Goal: Check status: Check status

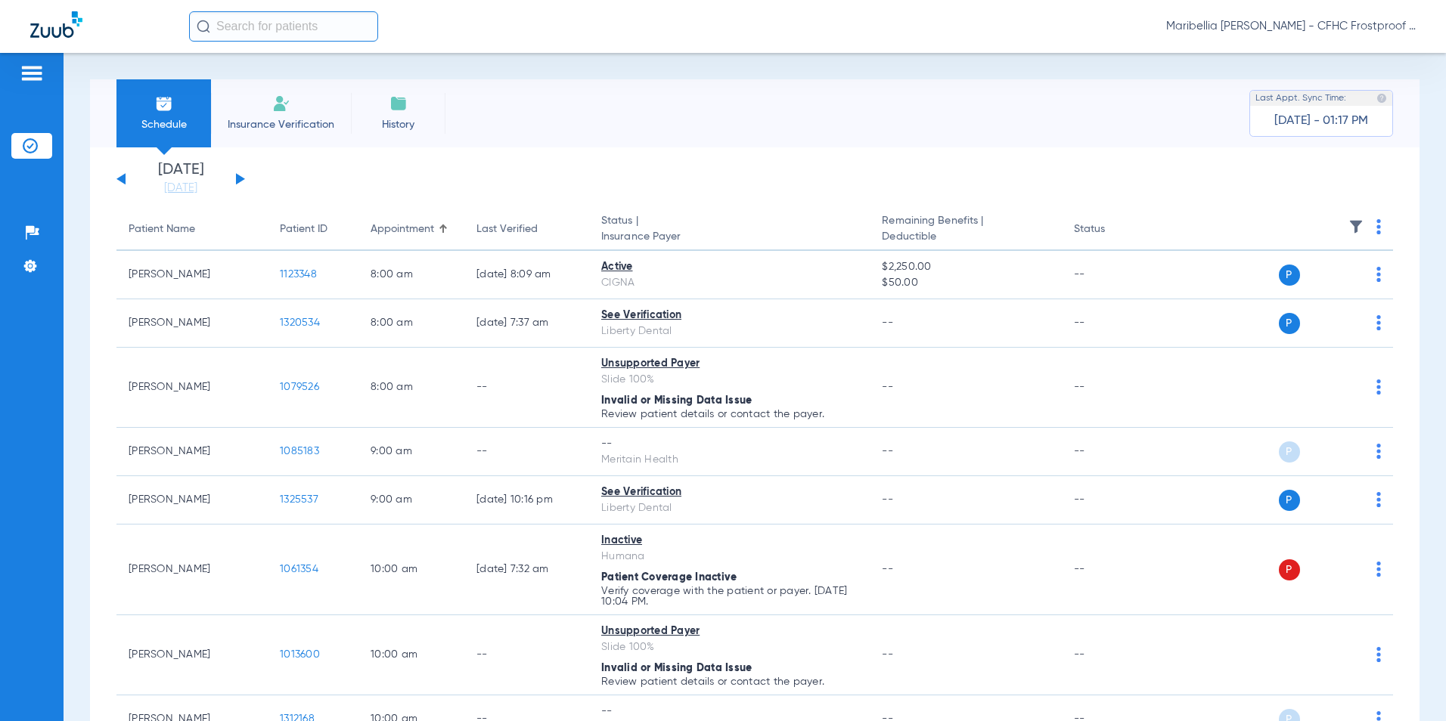
click at [237, 175] on button at bounding box center [240, 178] width 9 height 11
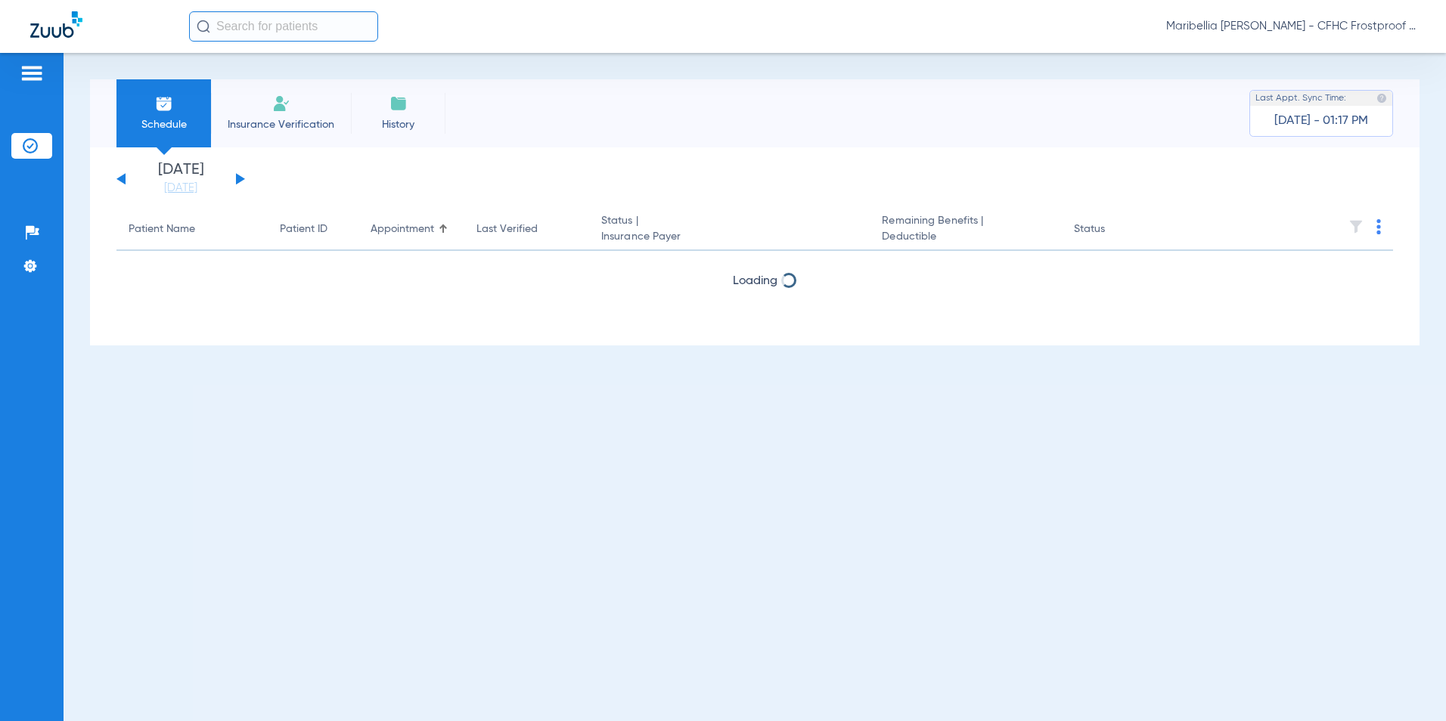
click at [237, 175] on button at bounding box center [240, 178] width 9 height 11
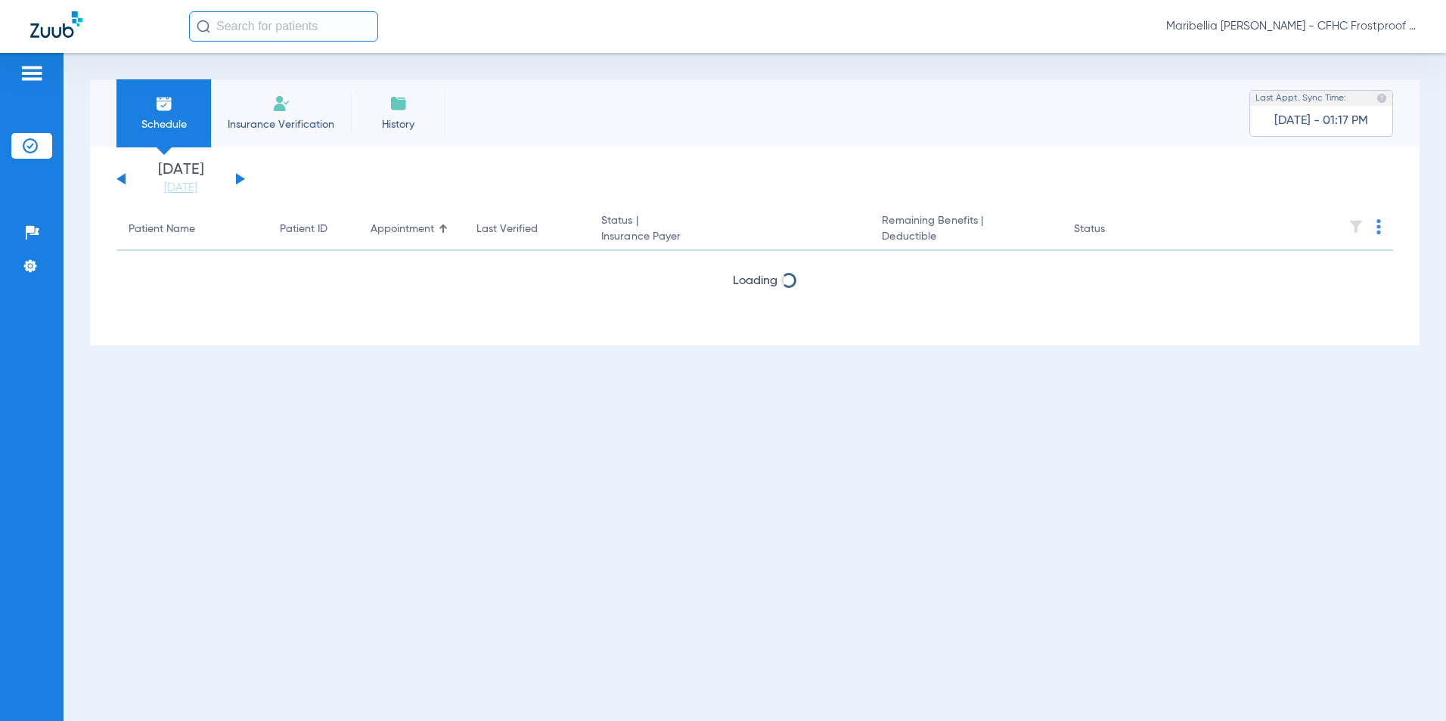
click at [237, 175] on button at bounding box center [240, 178] width 9 height 11
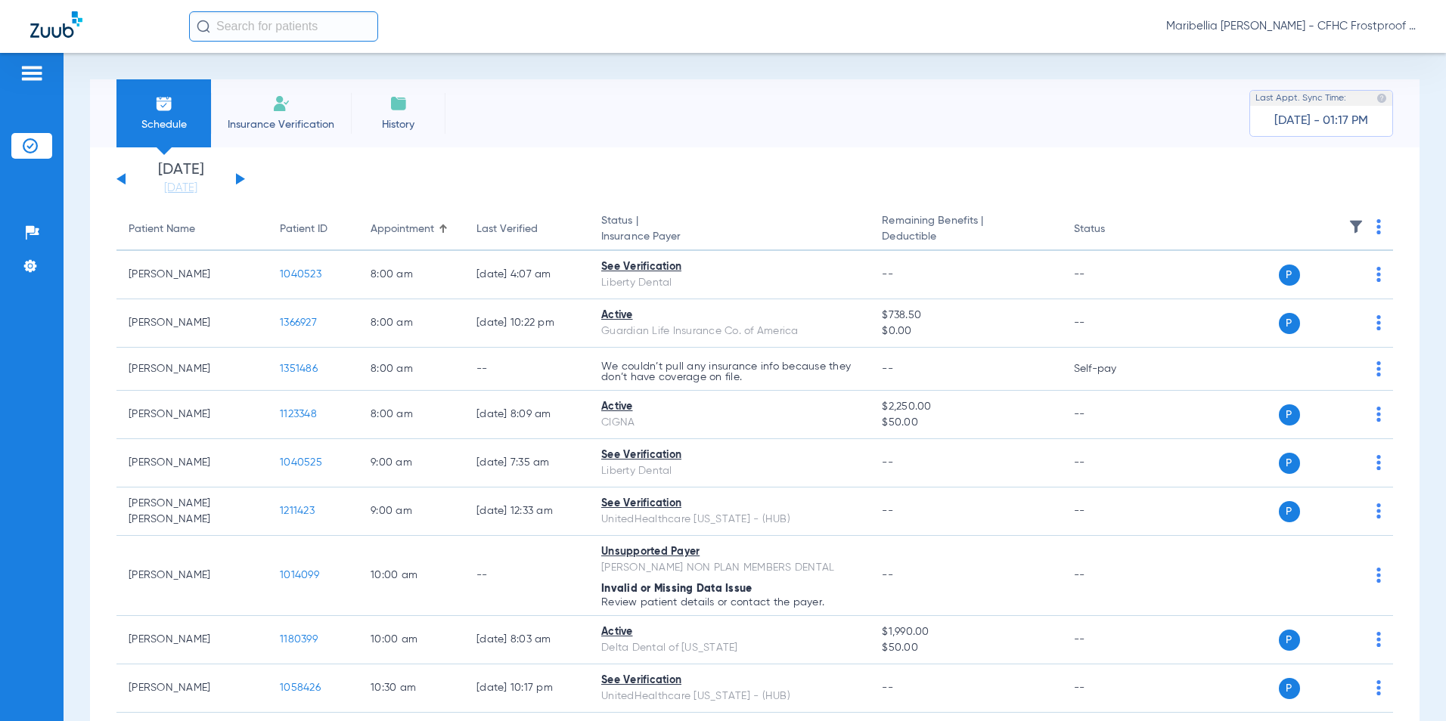
click at [120, 178] on button at bounding box center [120, 178] width 9 height 11
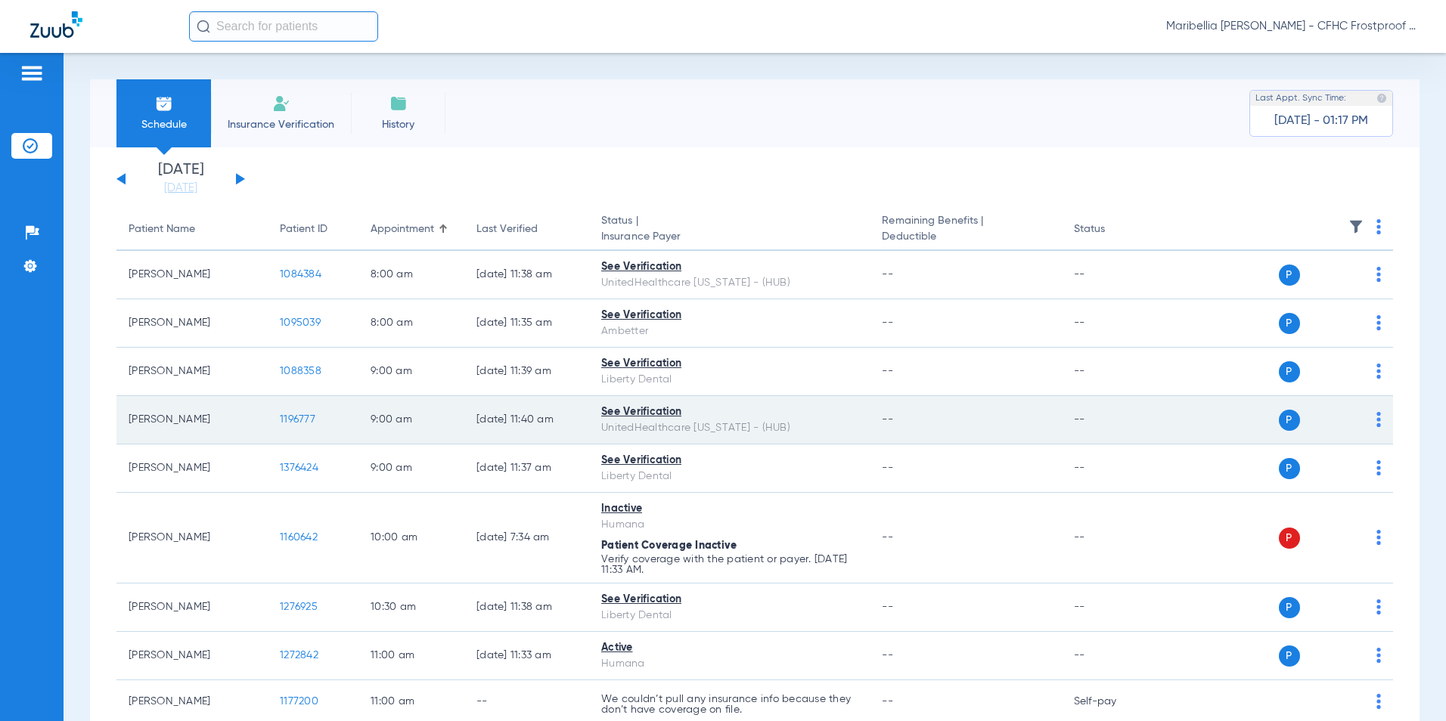
click at [293, 417] on span "1196777" at bounding box center [298, 419] width 36 height 11
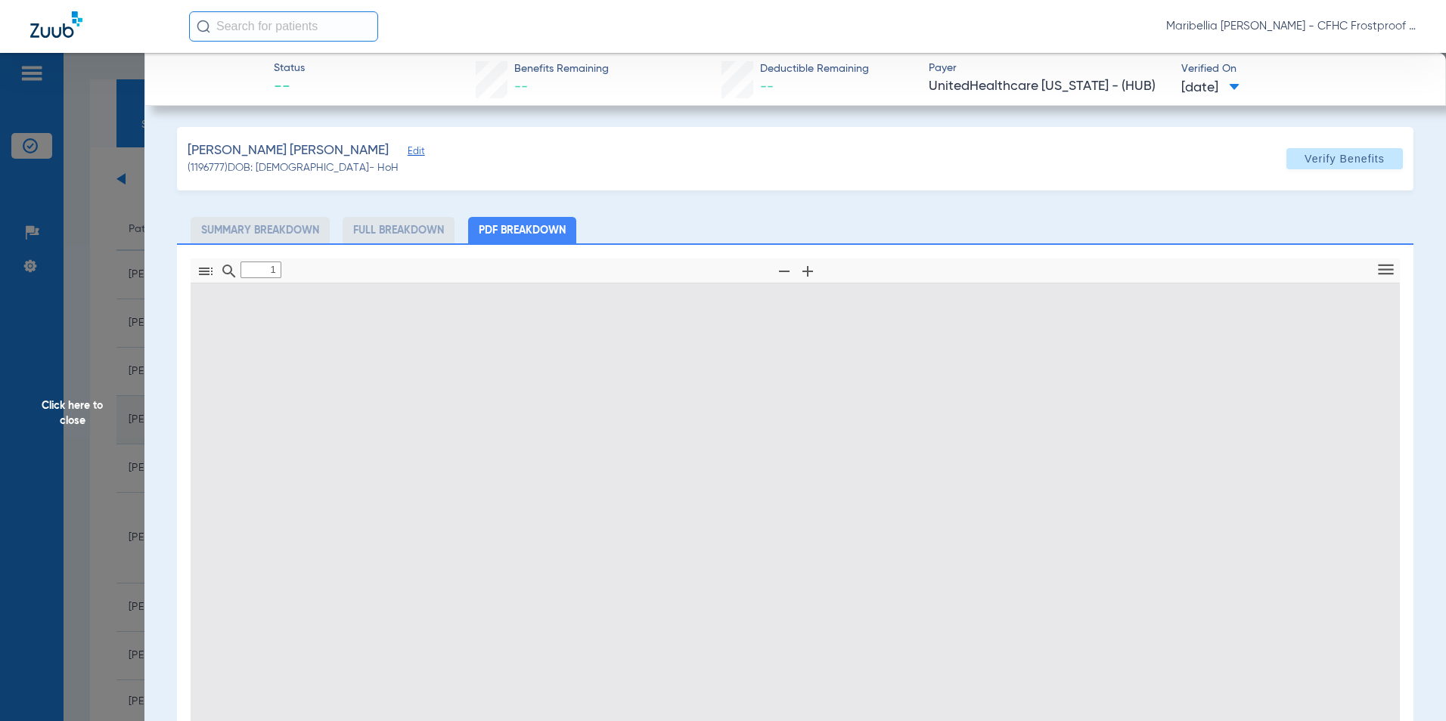
type input "0"
select select "page-width"
type input "1"
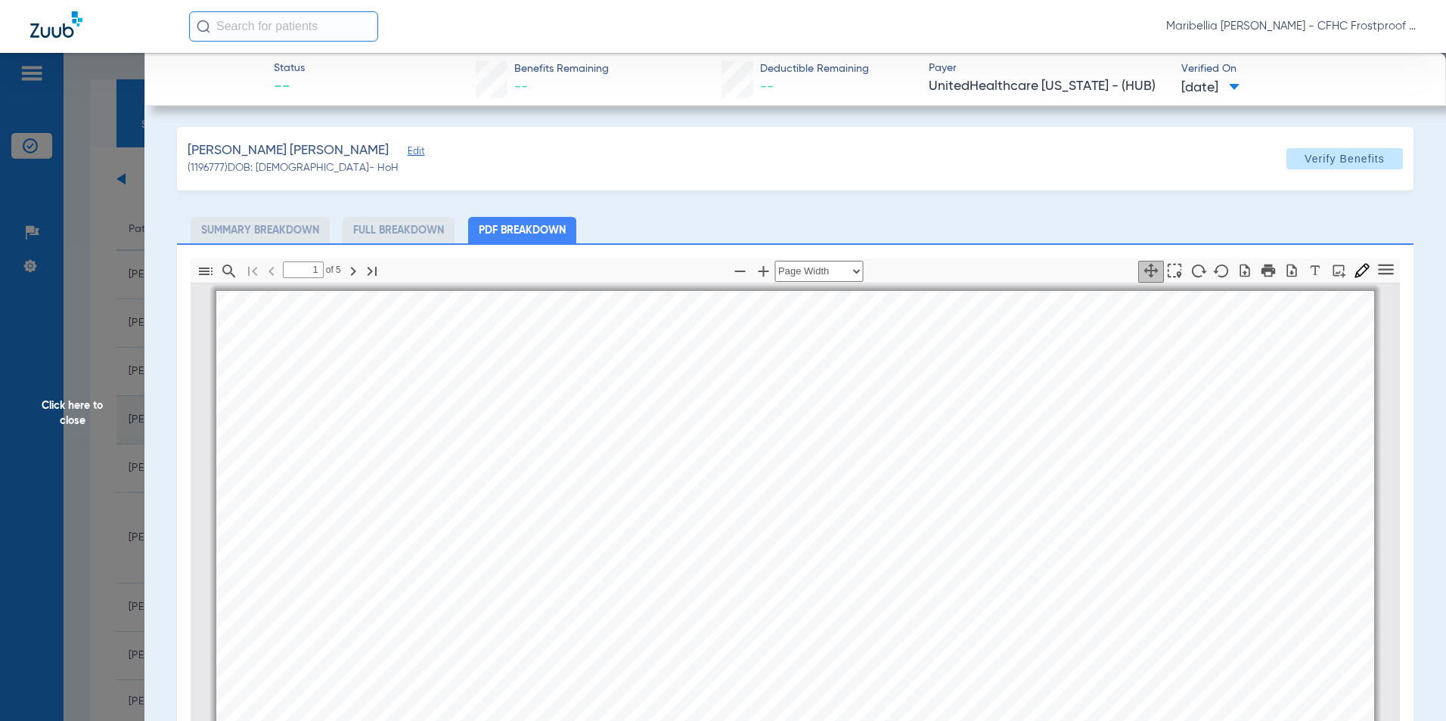
scroll to position [8, 0]
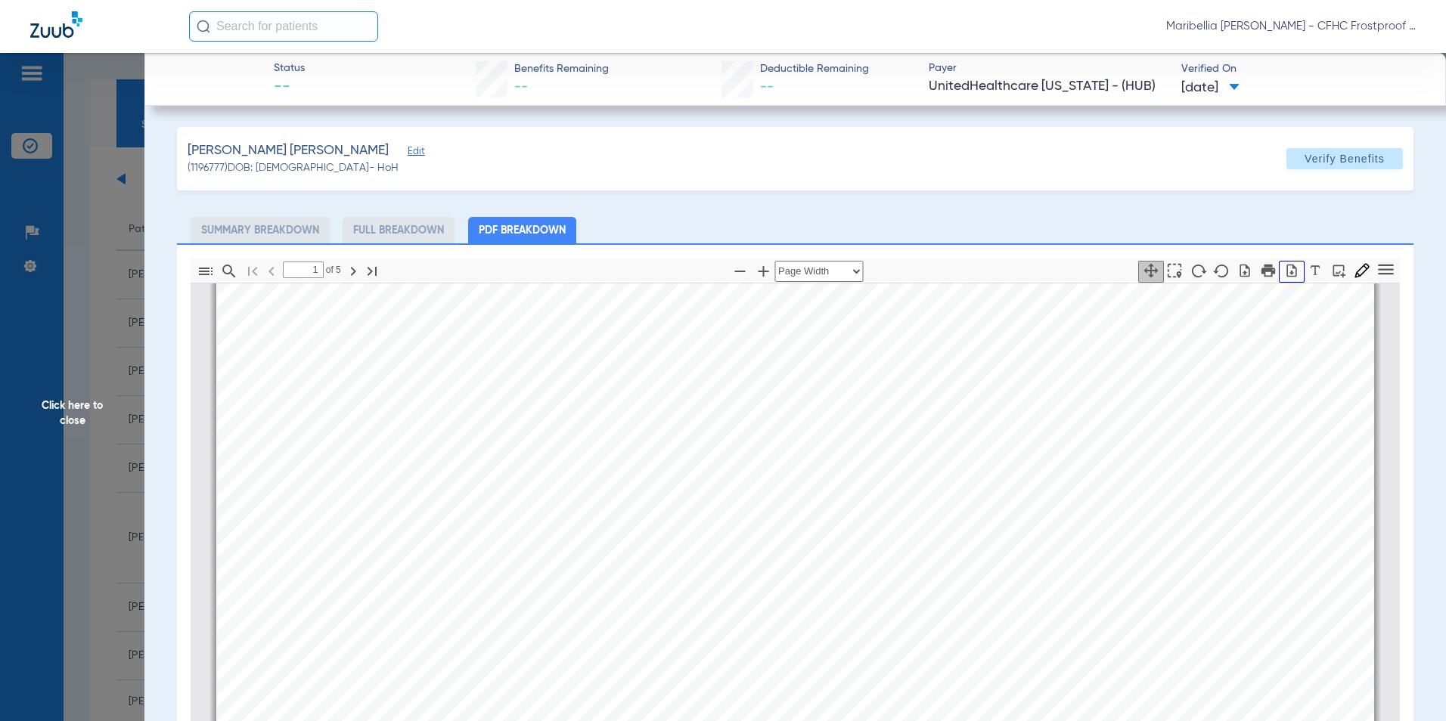
drag, startPoint x: 1286, startPoint y: 273, endPoint x: 1261, endPoint y: 258, distance: 29.8
click at [1286, 273] on icon "button" at bounding box center [1291, 270] width 15 height 15
click at [89, 399] on span "Click here to close" at bounding box center [72, 413] width 144 height 721
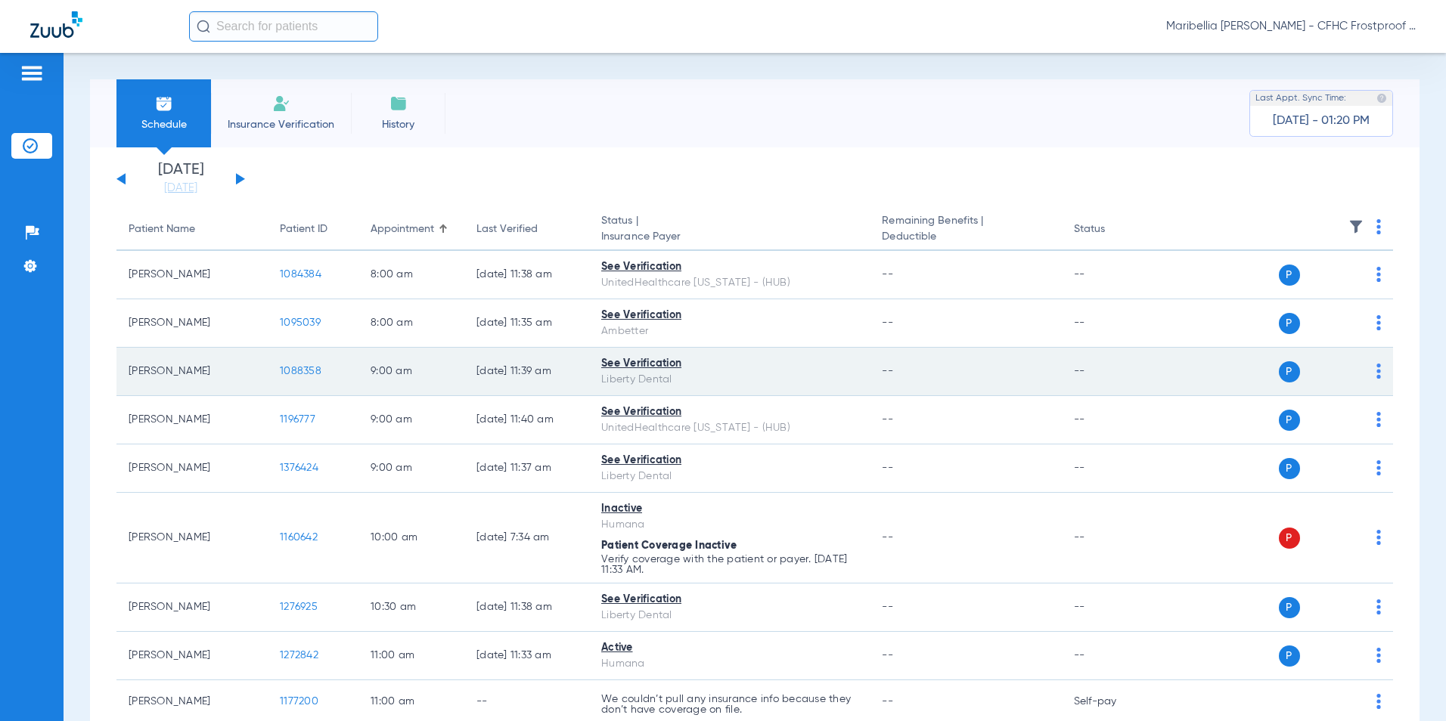
click at [313, 370] on span "1088358" at bounding box center [301, 371] width 42 height 11
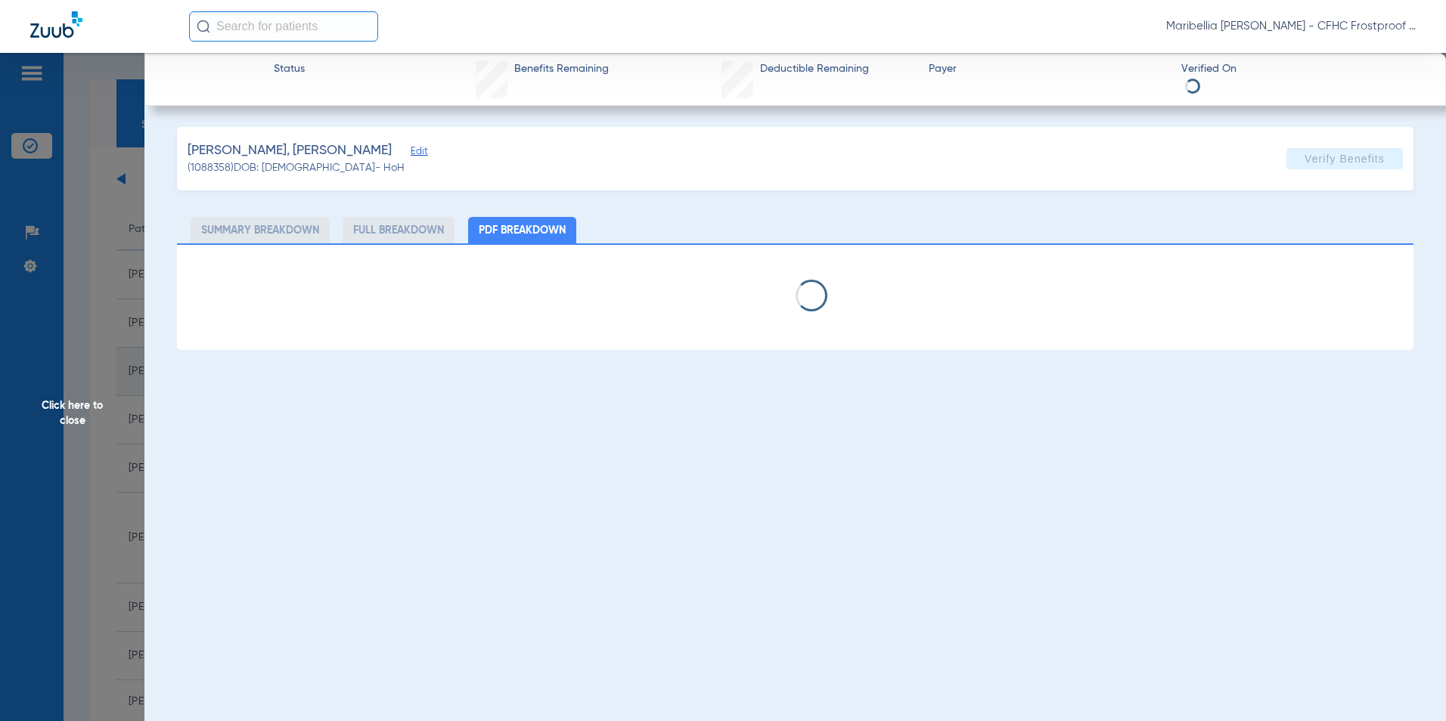
select select "page-width"
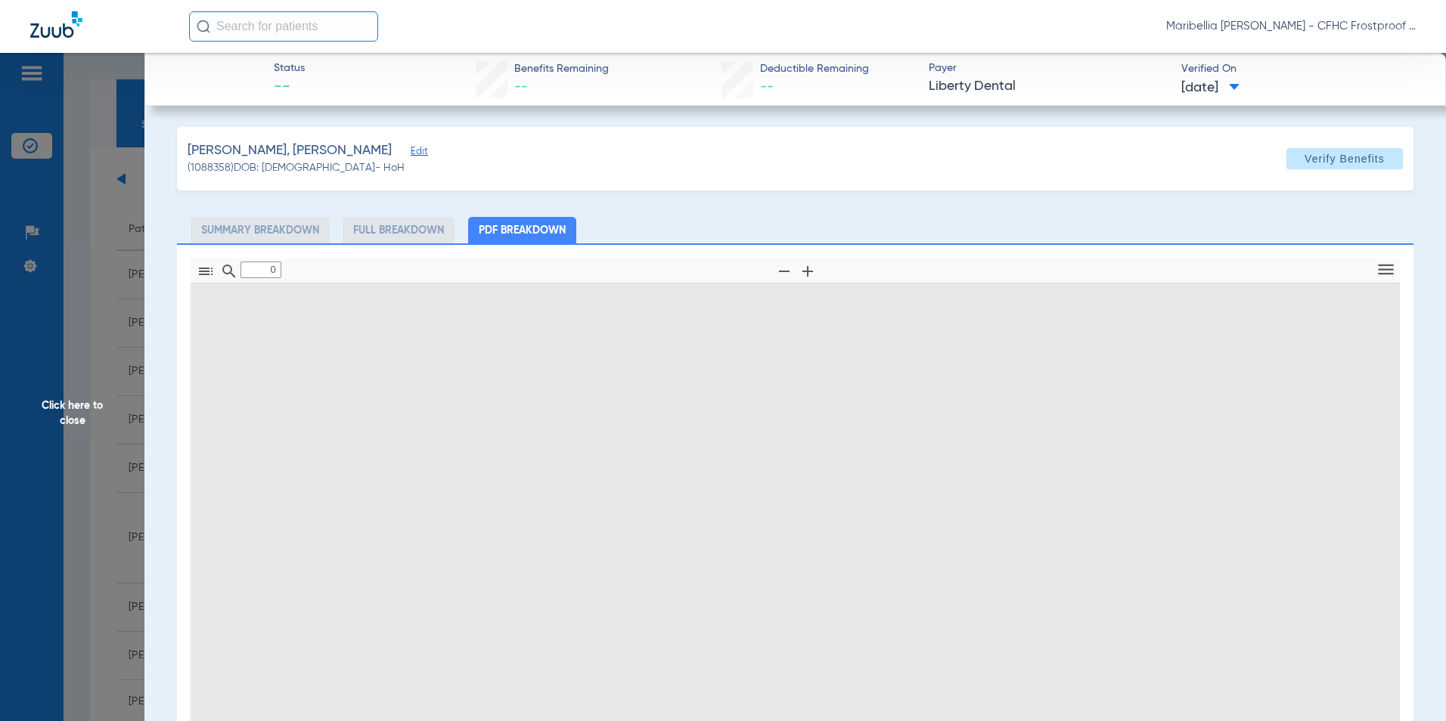
type input "1"
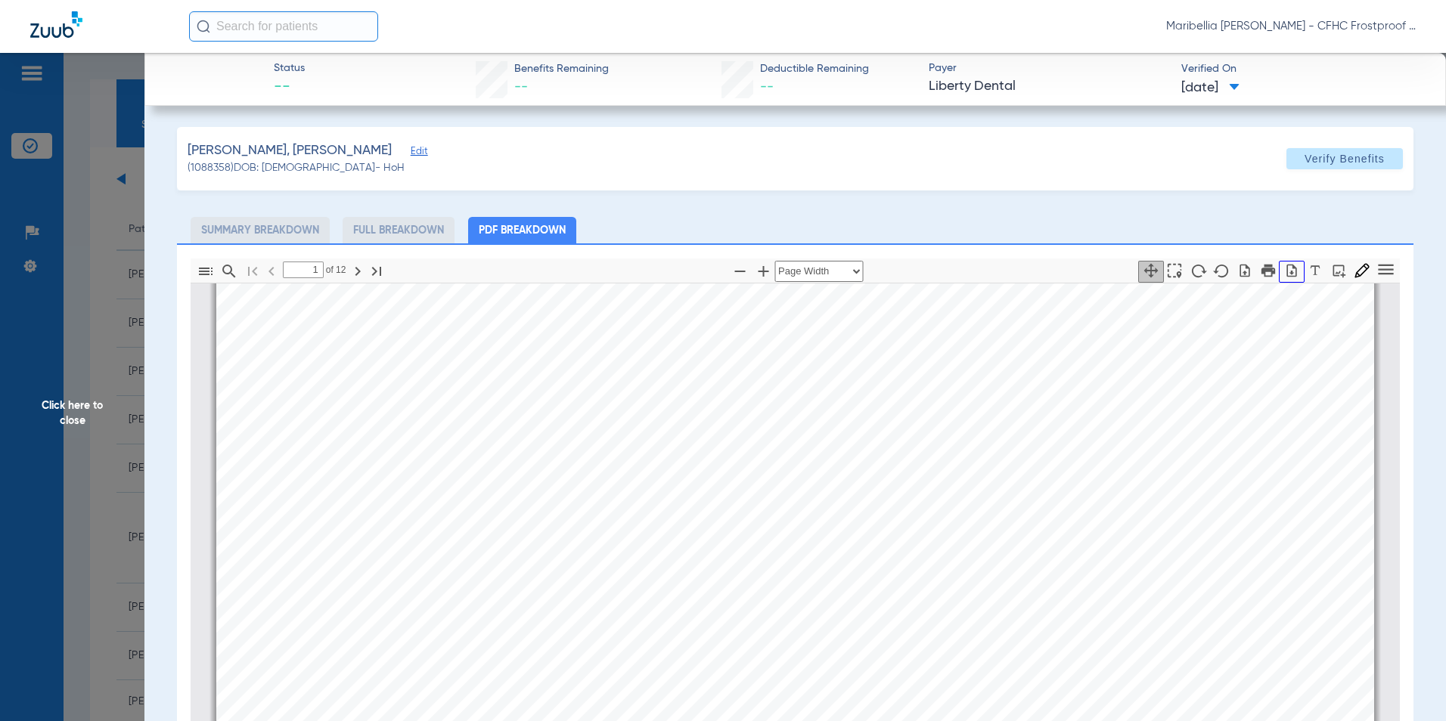
click at [1288, 268] on icon "button" at bounding box center [1291, 270] width 15 height 15
click at [75, 405] on span "Click here to close" at bounding box center [72, 413] width 144 height 721
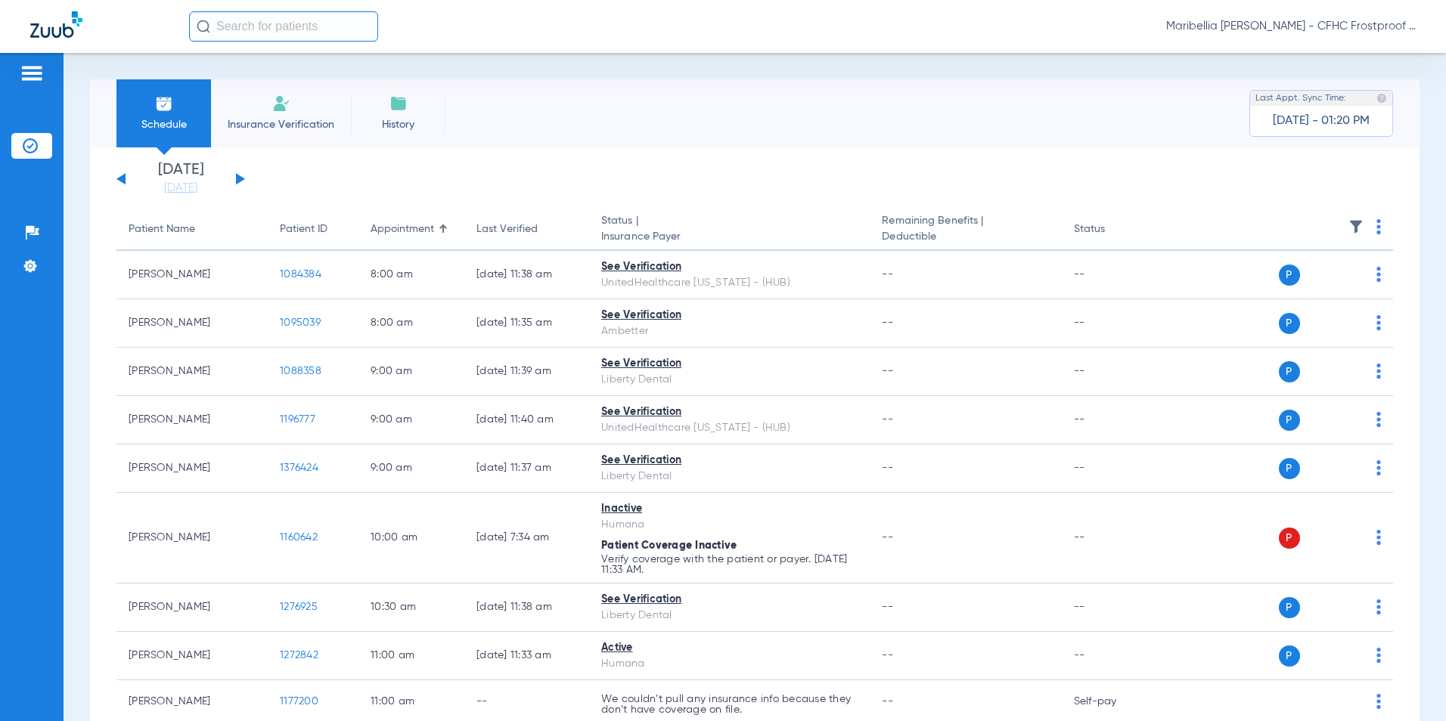
click at [118, 179] on button at bounding box center [120, 178] width 9 height 11
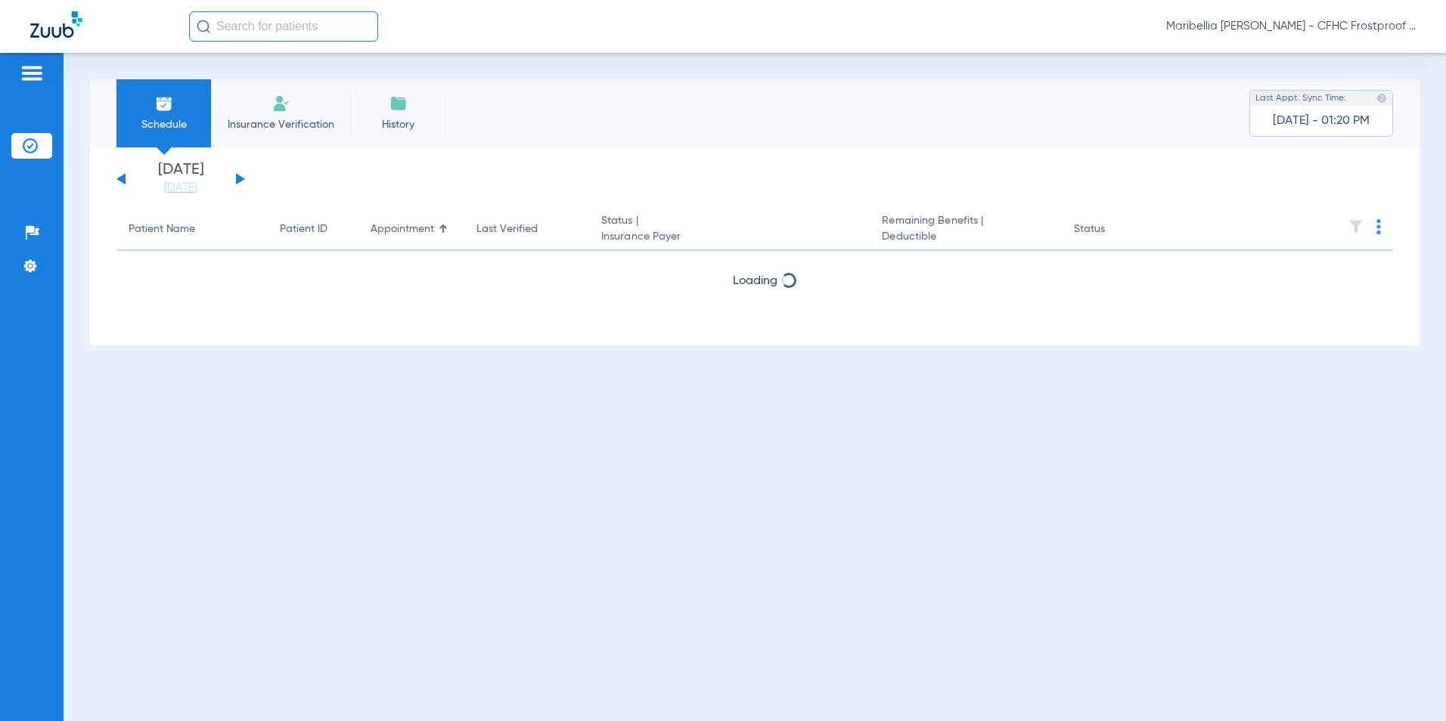
click at [118, 179] on button at bounding box center [120, 178] width 9 height 11
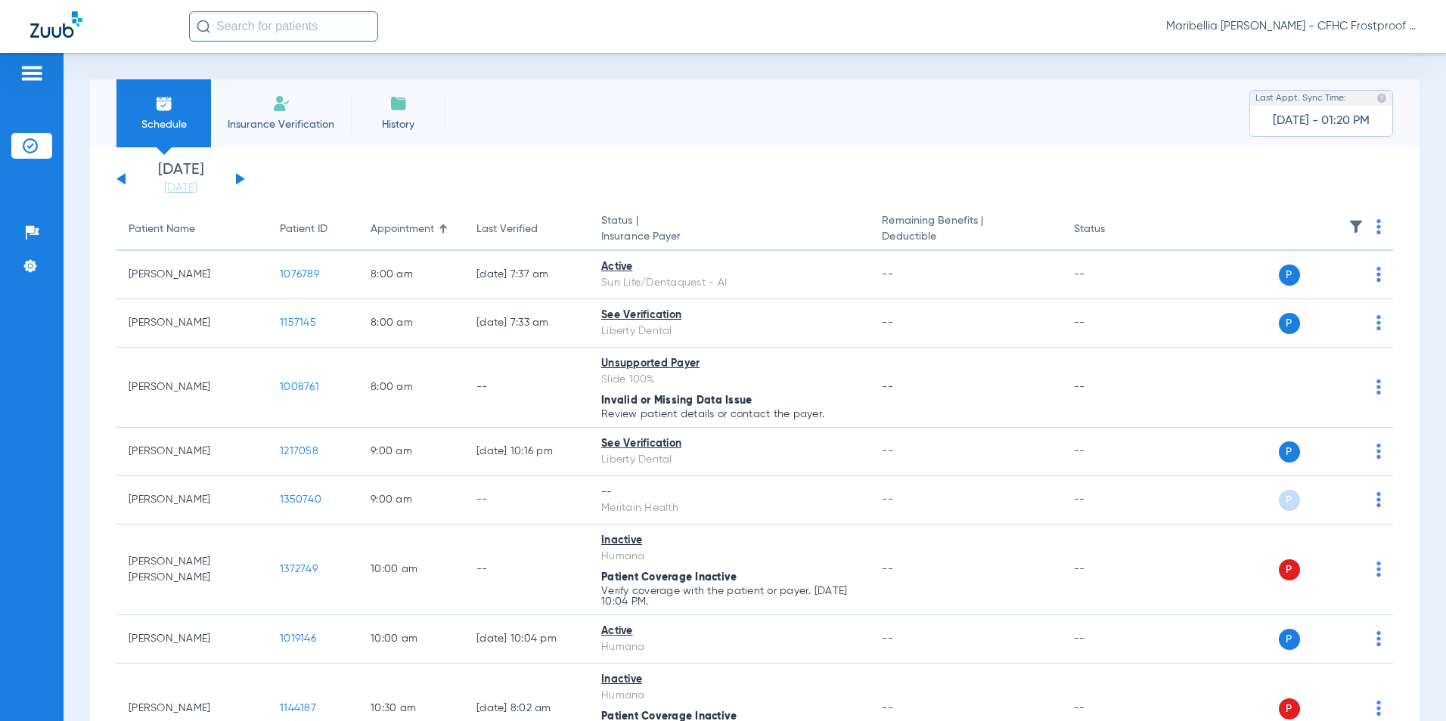
click at [118, 179] on button at bounding box center [120, 178] width 9 height 11
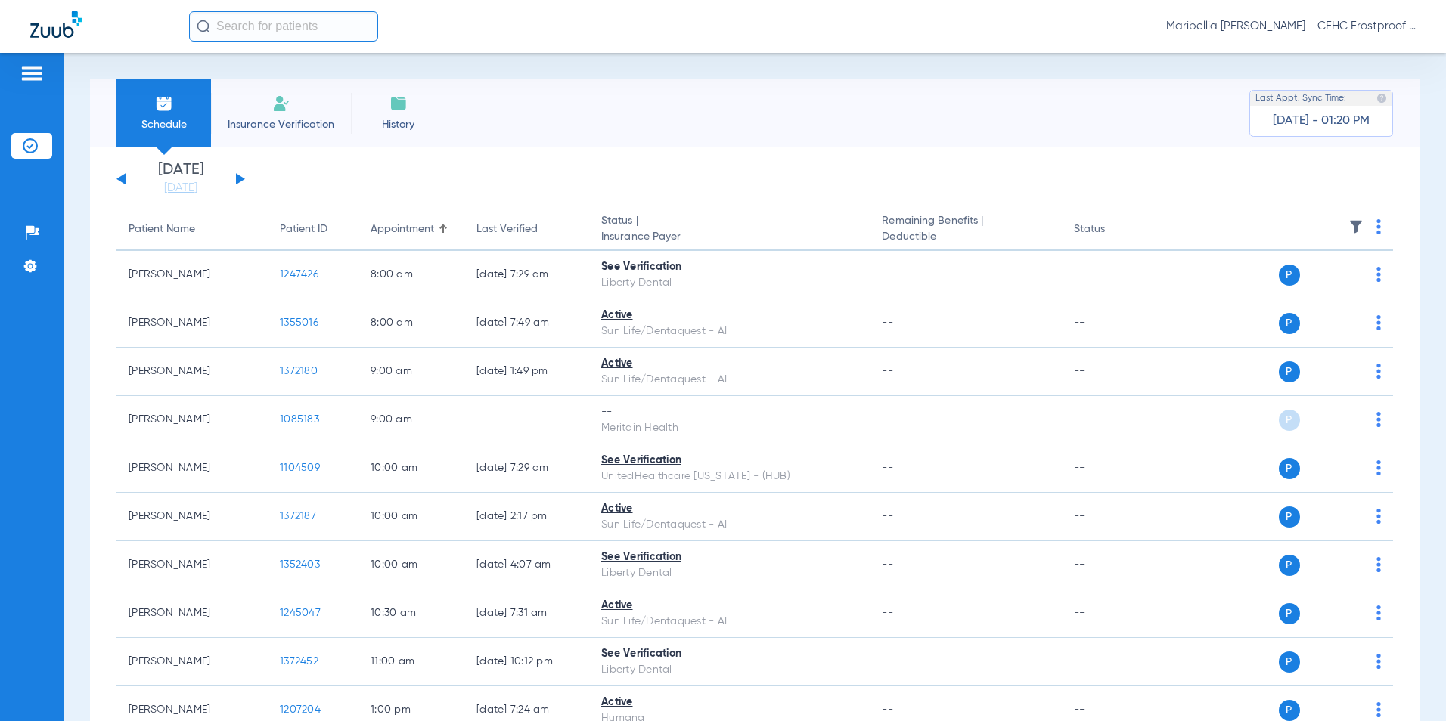
click at [121, 183] on div "[DATE] [DATE] [DATE] [DATE] [DATE] [DATE] [DATE] [DATE] [DATE] [DATE] [DATE] [D…" at bounding box center [180, 179] width 129 height 33
click at [121, 179] on button at bounding box center [120, 178] width 9 height 11
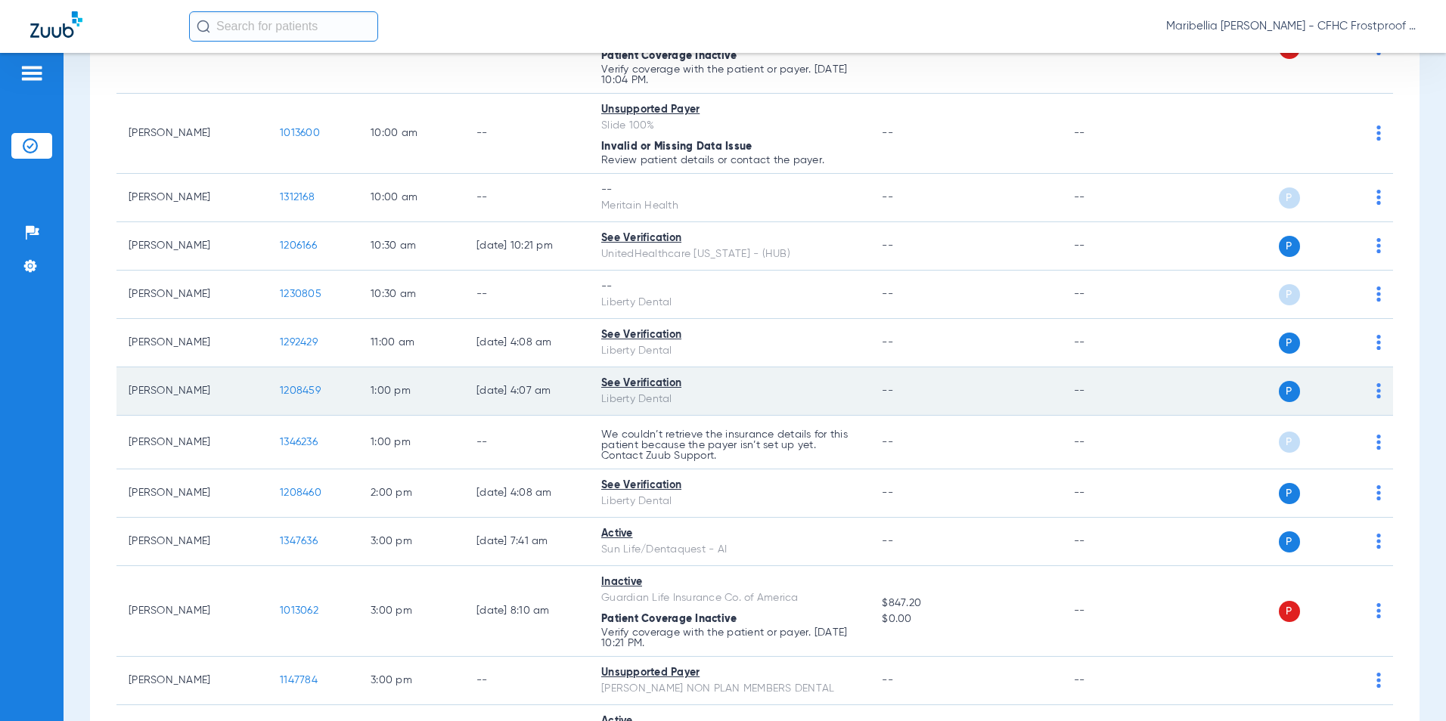
scroll to position [529, 0]
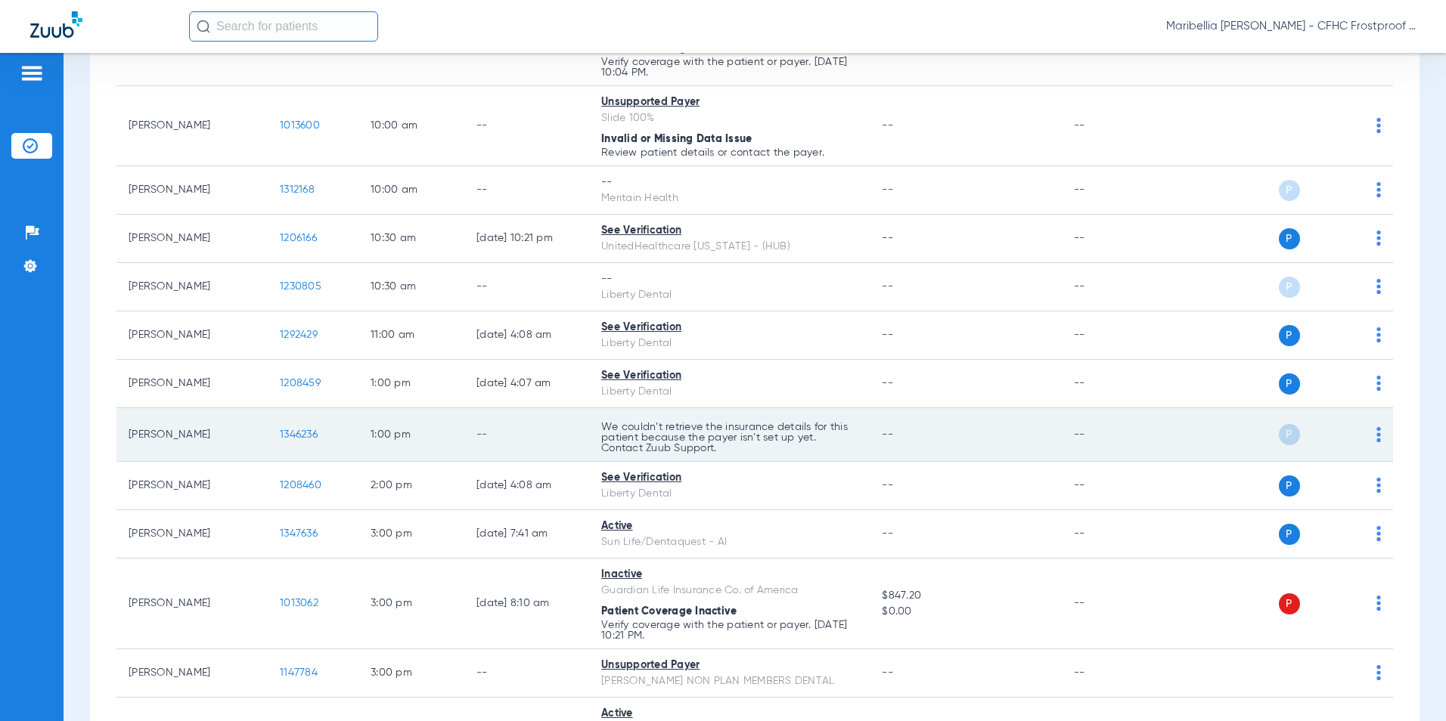
click at [298, 430] on span "1346236" at bounding box center [299, 435] width 38 height 11
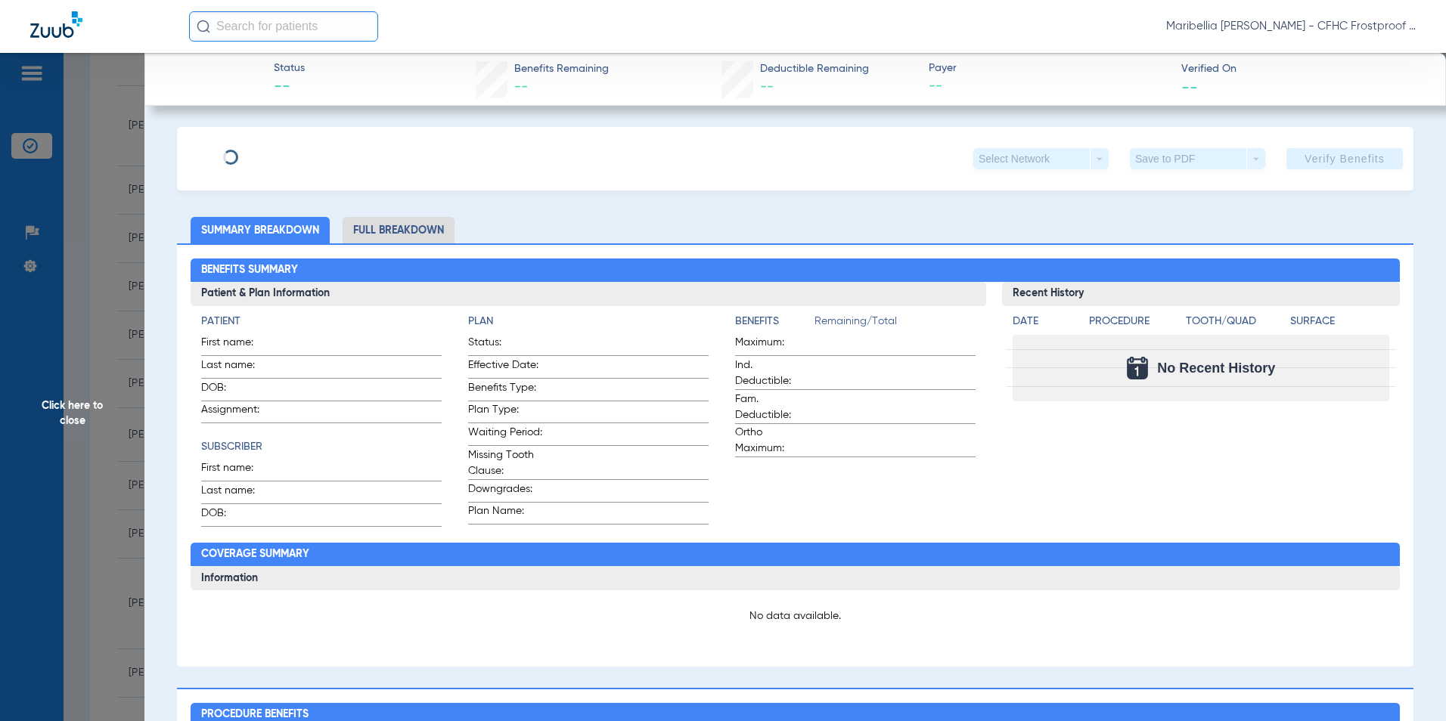
type input "[PERSON_NAME]"
type input "LINNE"
type input "[DATE]"
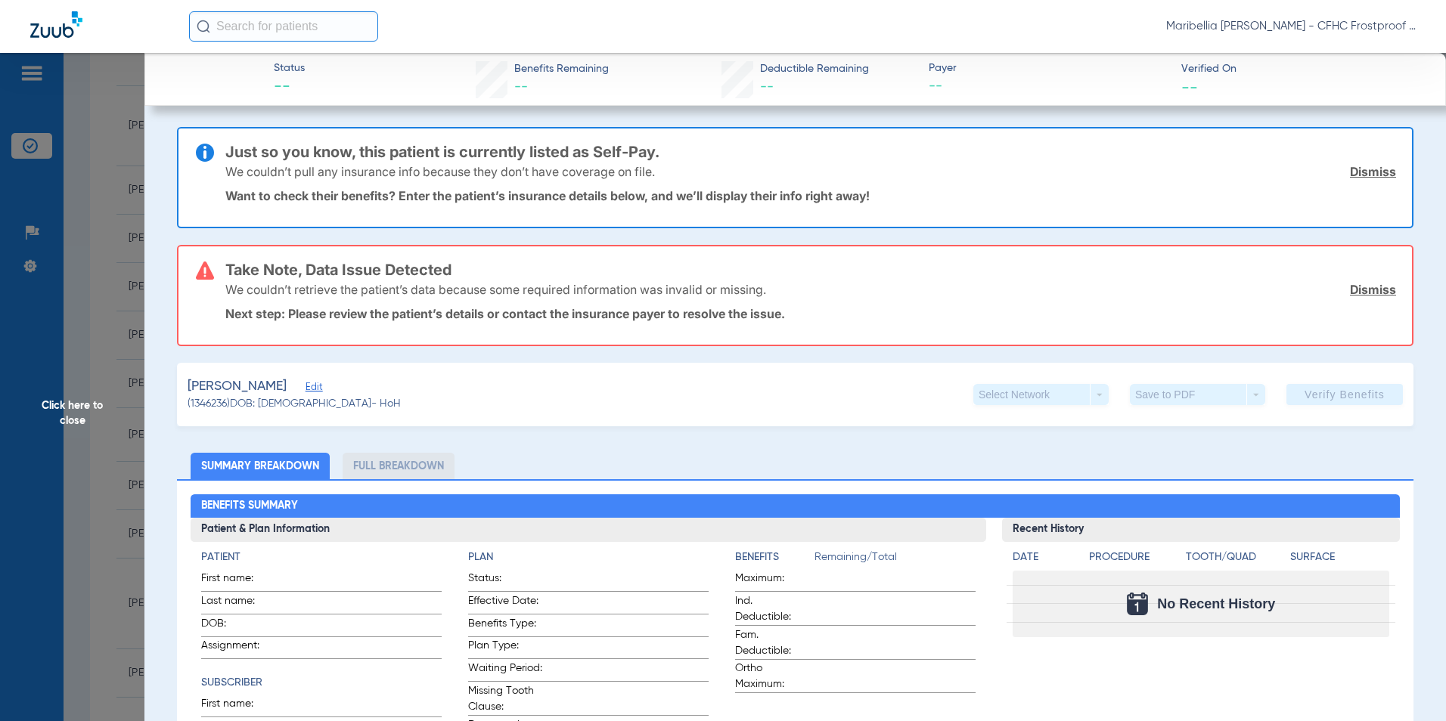
click at [313, 387] on span "Edit" at bounding box center [313, 389] width 14 height 14
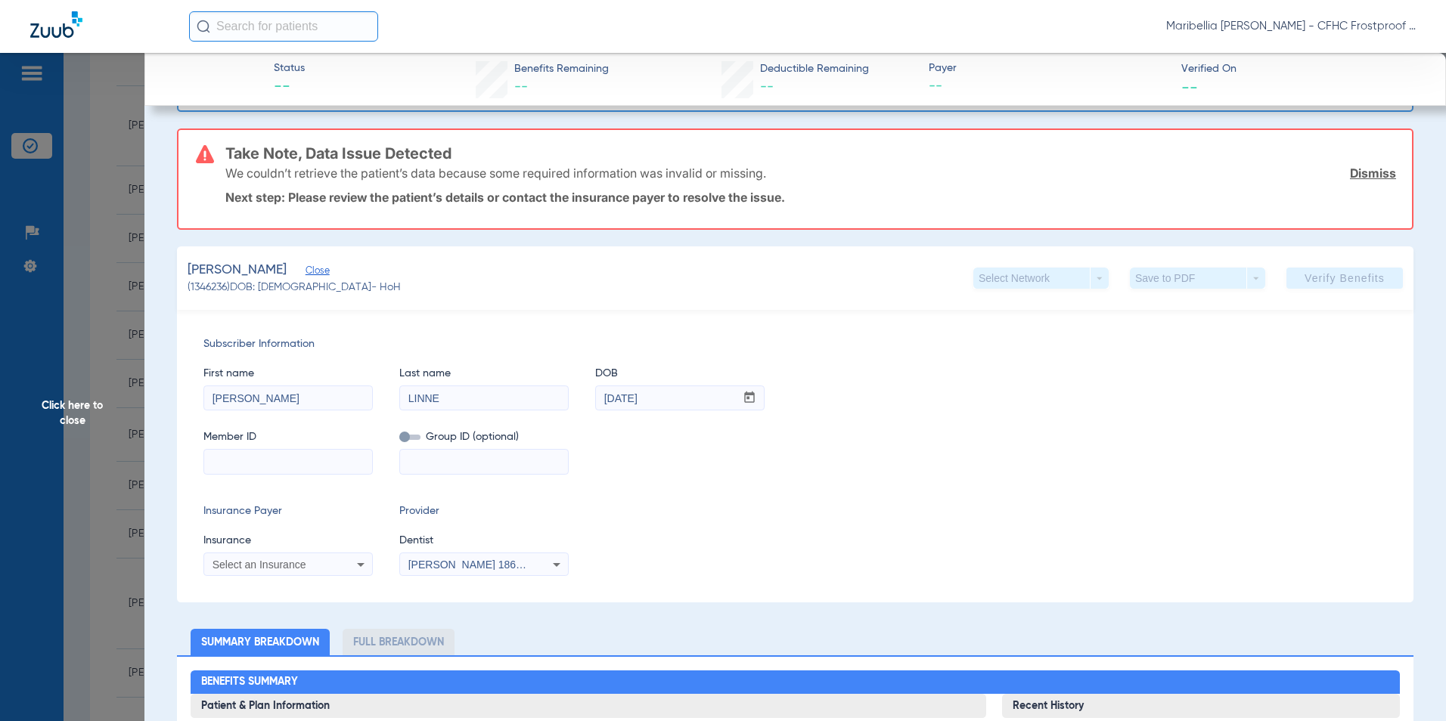
scroll to position [302, 0]
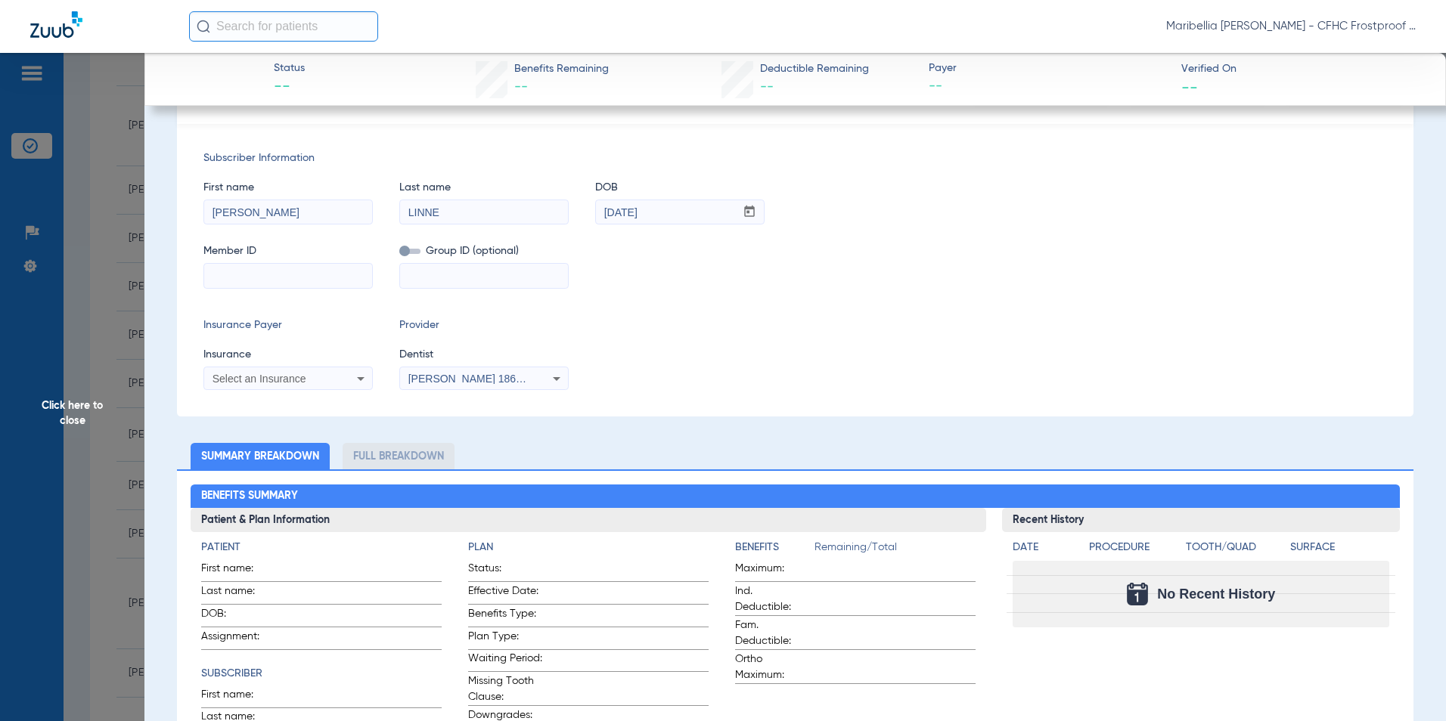
click at [284, 270] on input at bounding box center [288, 276] width 168 height 24
type input "123309816"
click at [300, 378] on span "Select an Insurance" at bounding box center [259, 379] width 94 height 12
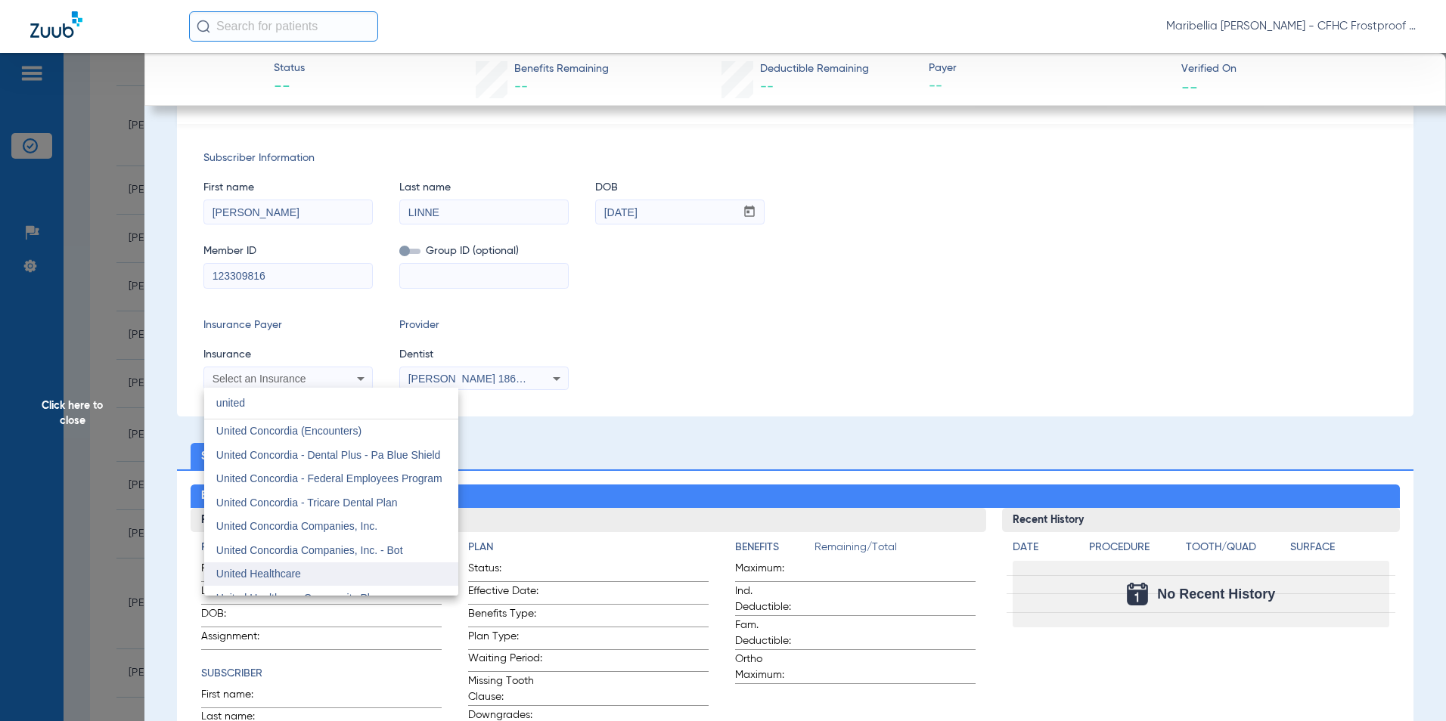
type input "united"
click at [278, 571] on span "United Healthcare" at bounding box center [258, 574] width 85 height 12
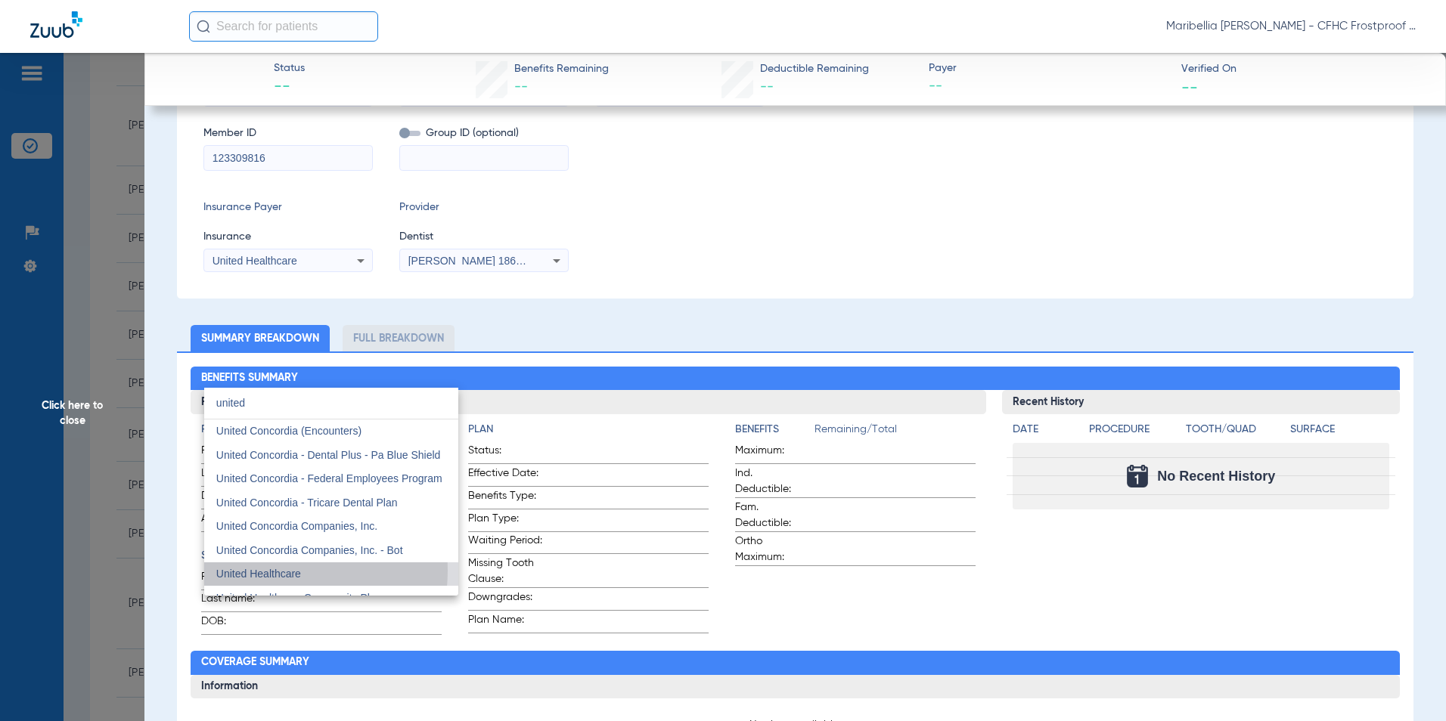
scroll to position [185, 0]
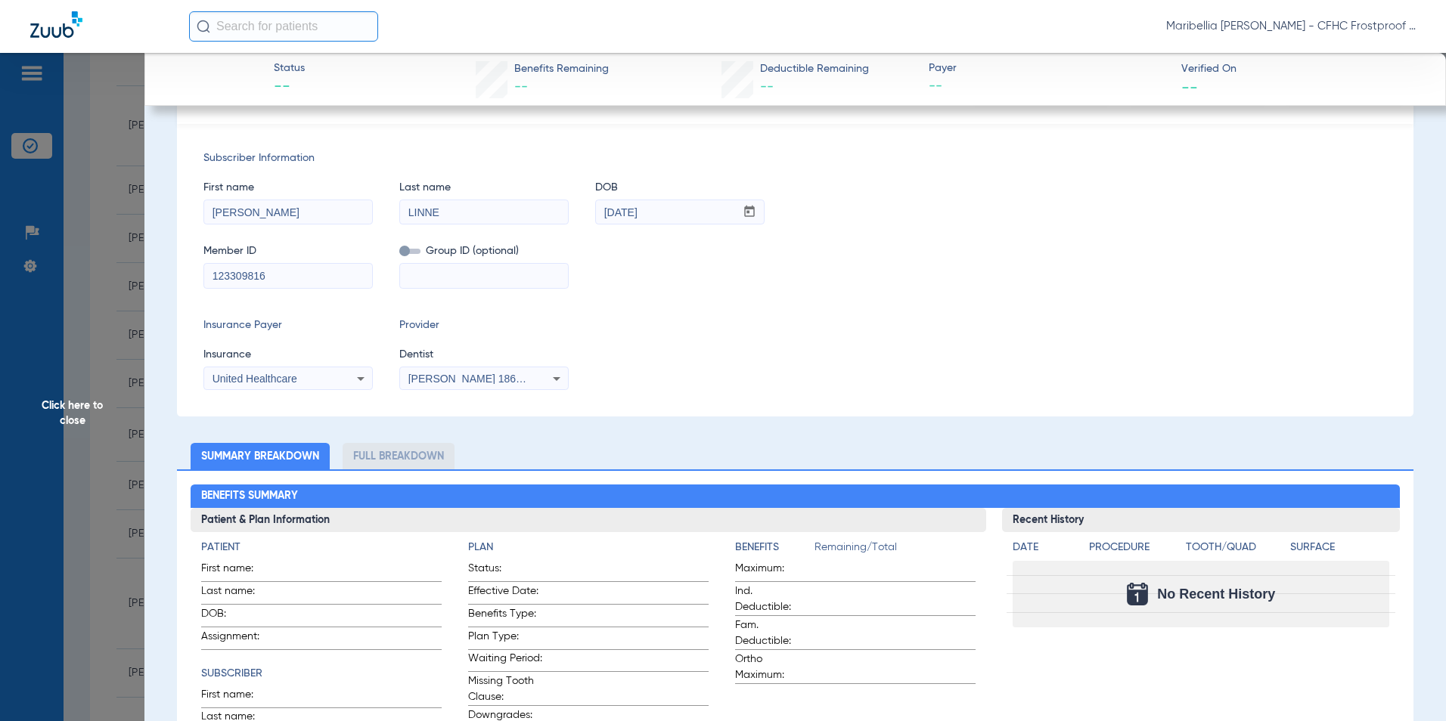
click at [827, 348] on div "Insurance Payer Insurance United Healthcare Provider Dentist [PERSON_NAME] 1861…" at bounding box center [794, 354] width 1183 height 73
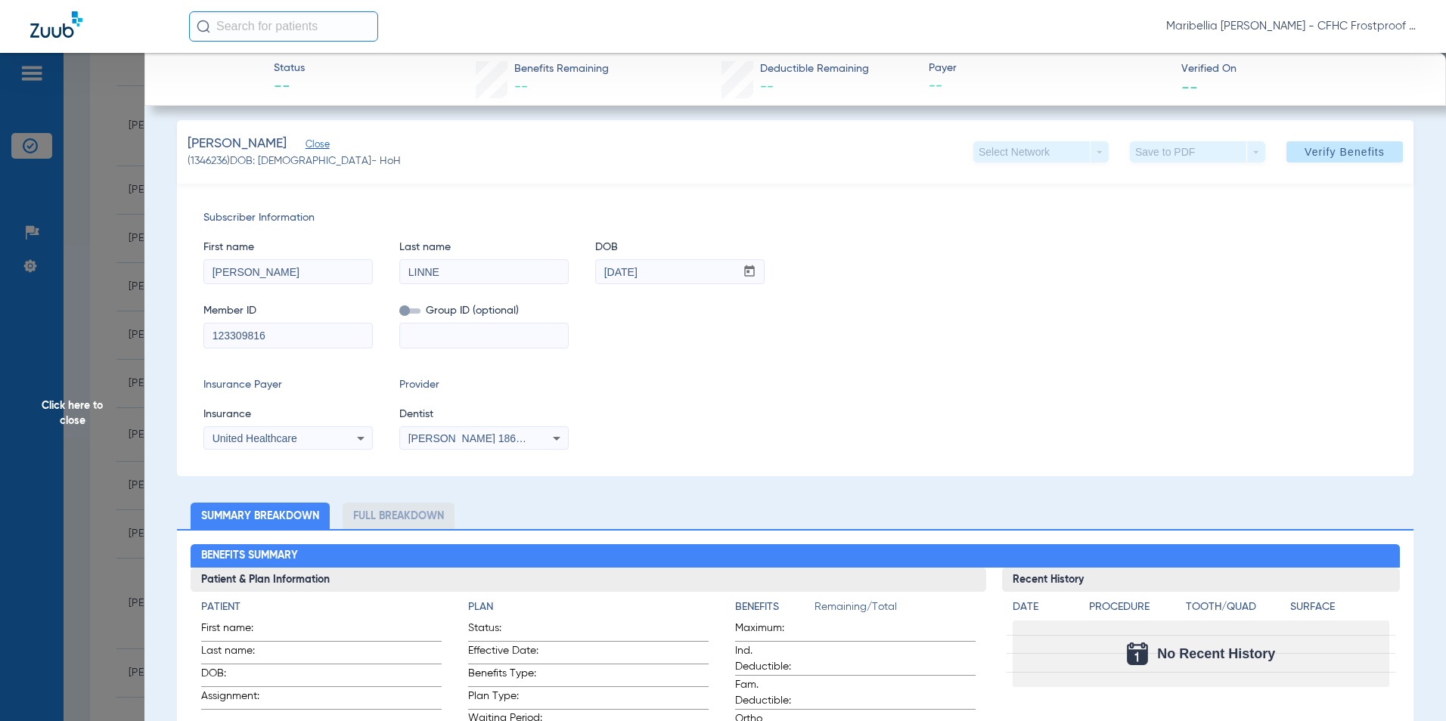
scroll to position [33, 0]
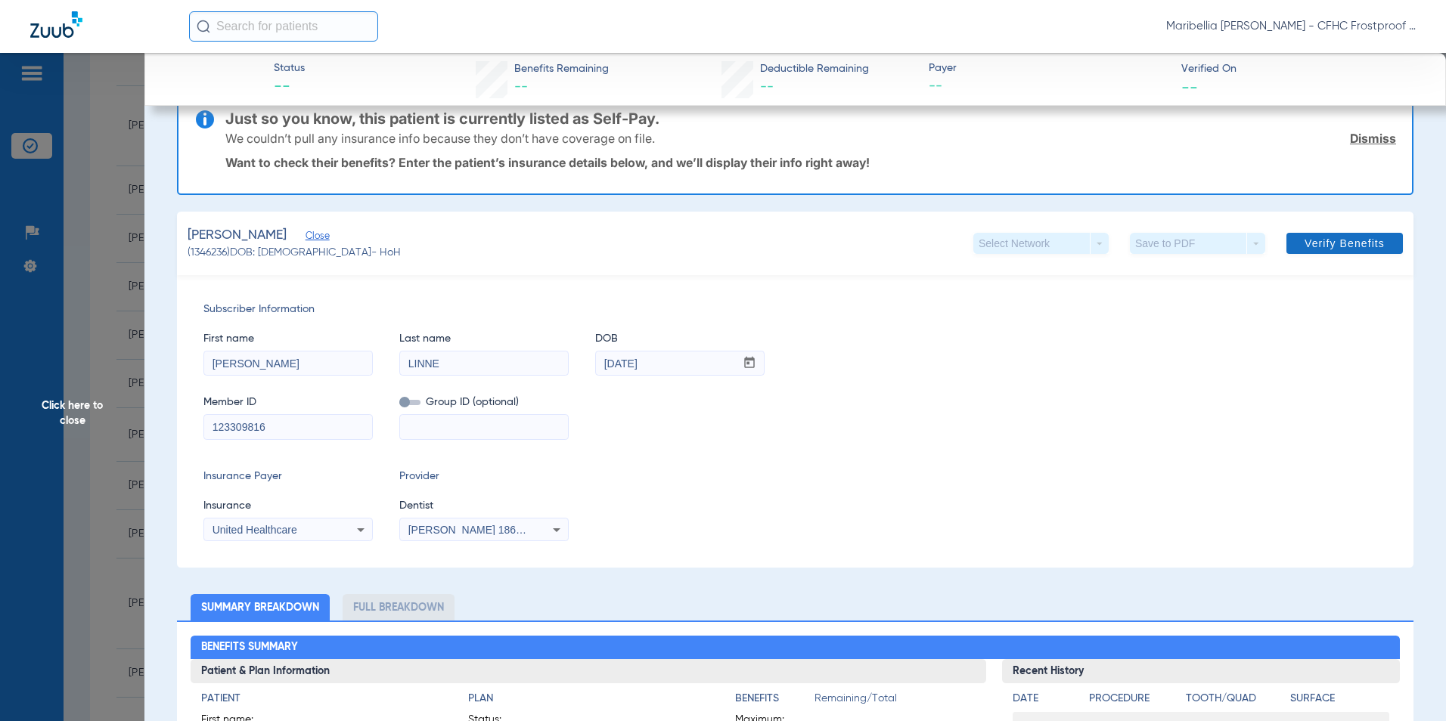
click at [1345, 237] on span "Verify Benefits" at bounding box center [1344, 243] width 80 height 12
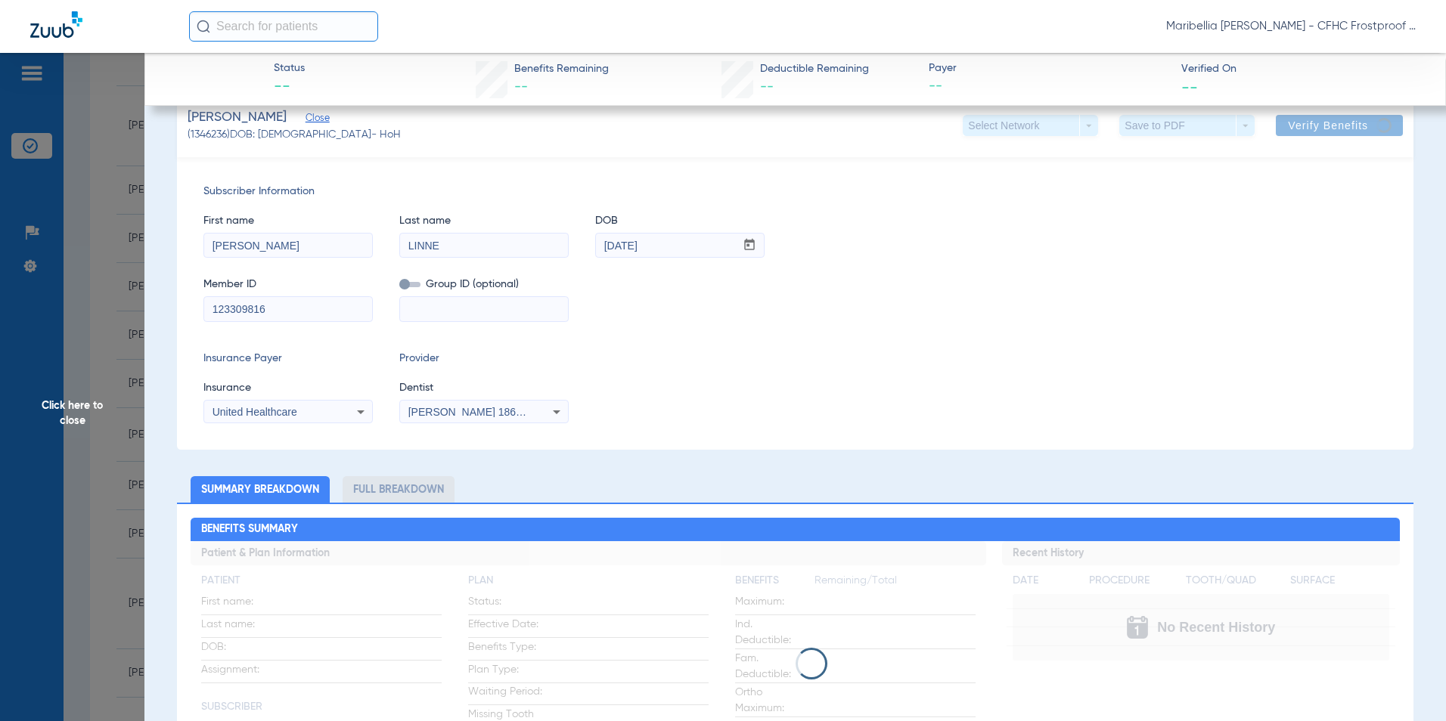
scroll to position [0, 0]
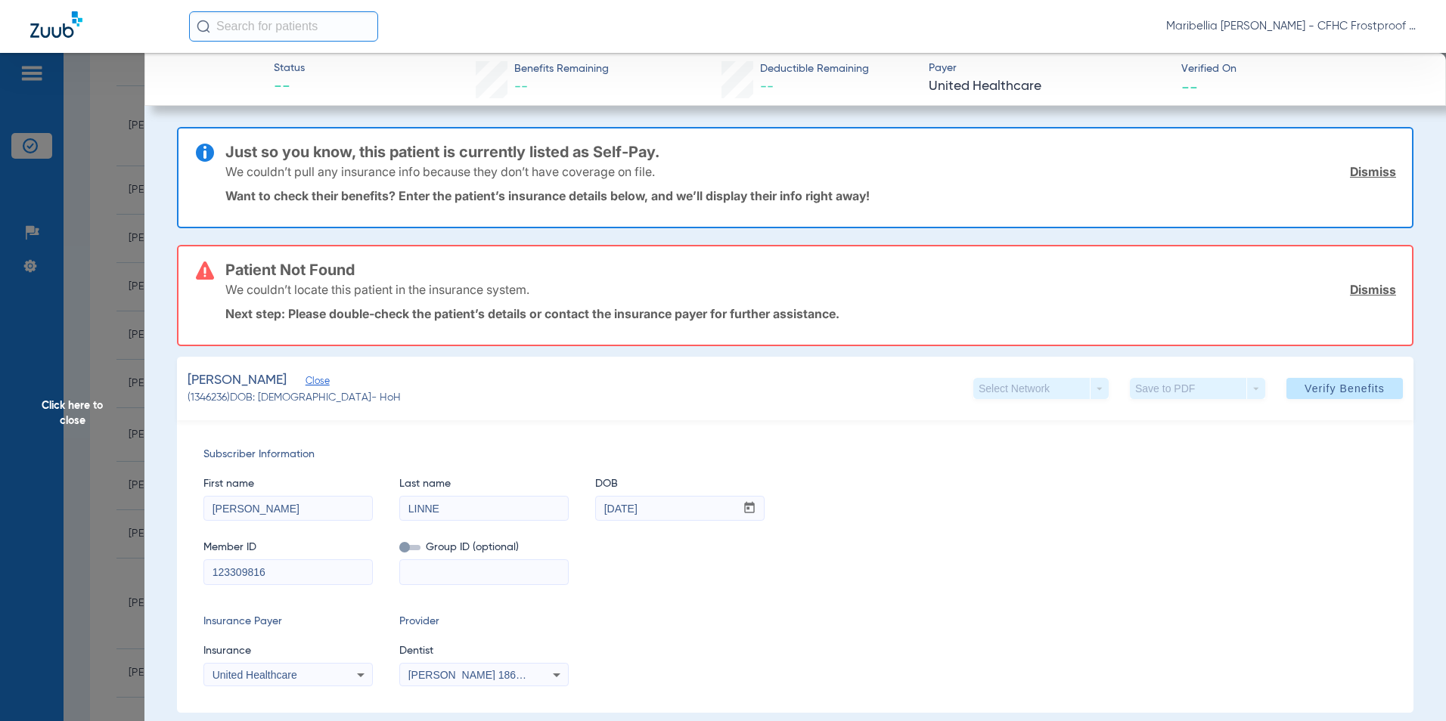
click at [315, 382] on span "Close" at bounding box center [313, 383] width 14 height 14
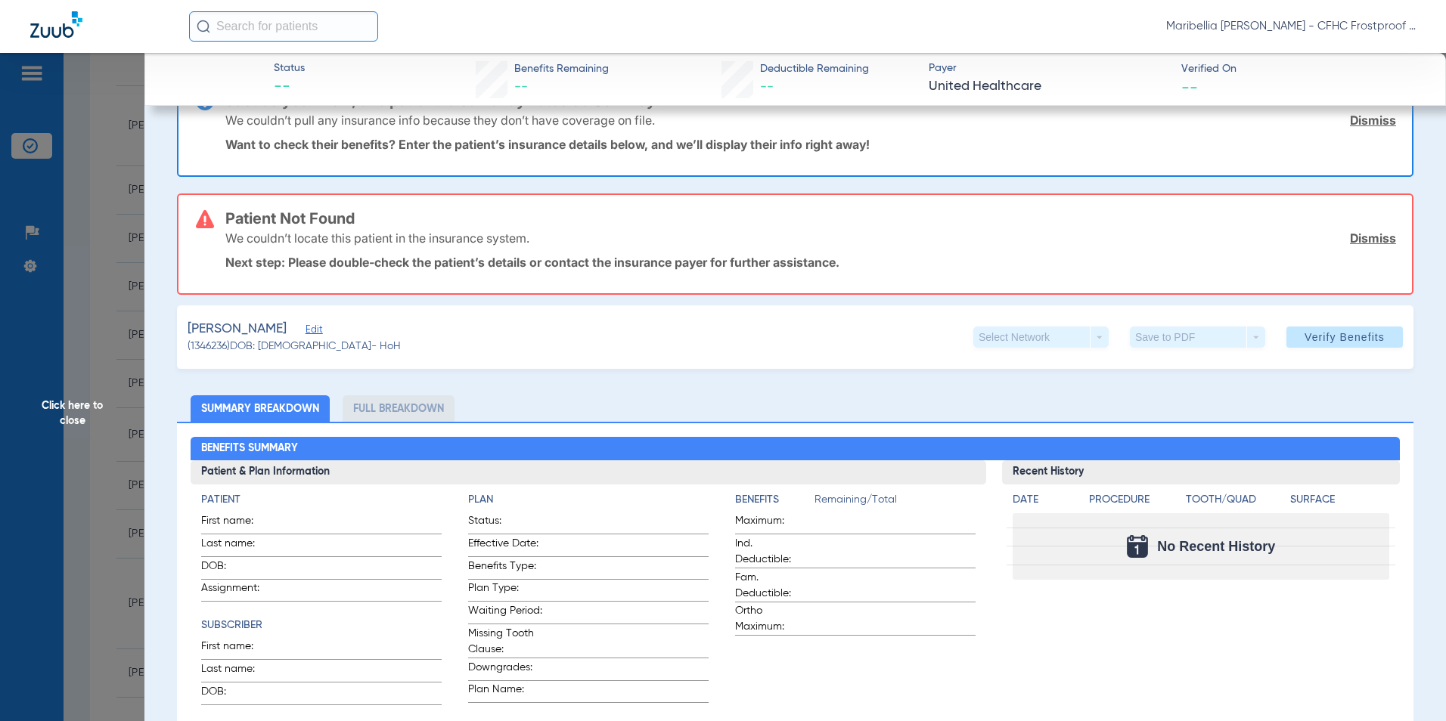
scroll to position [76, 0]
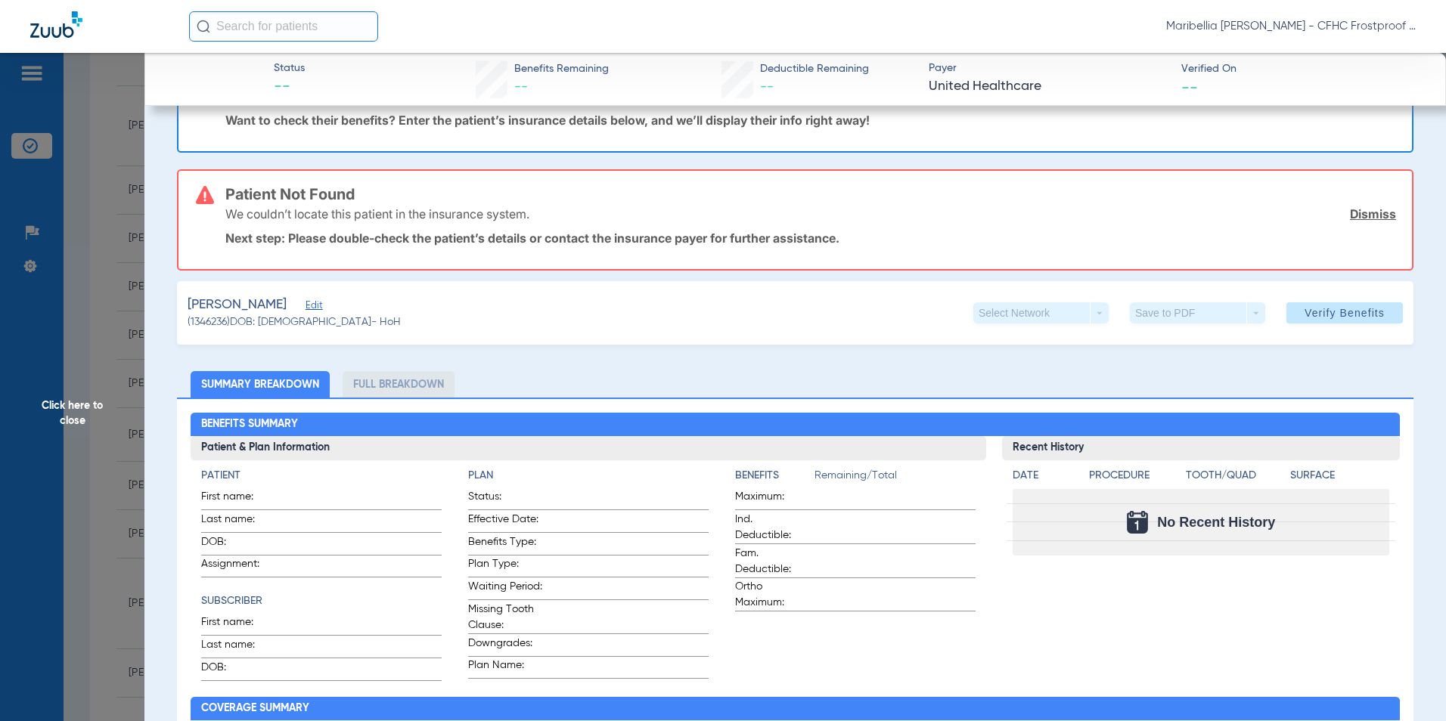
click at [319, 312] on span "Edit" at bounding box center [313, 307] width 14 height 14
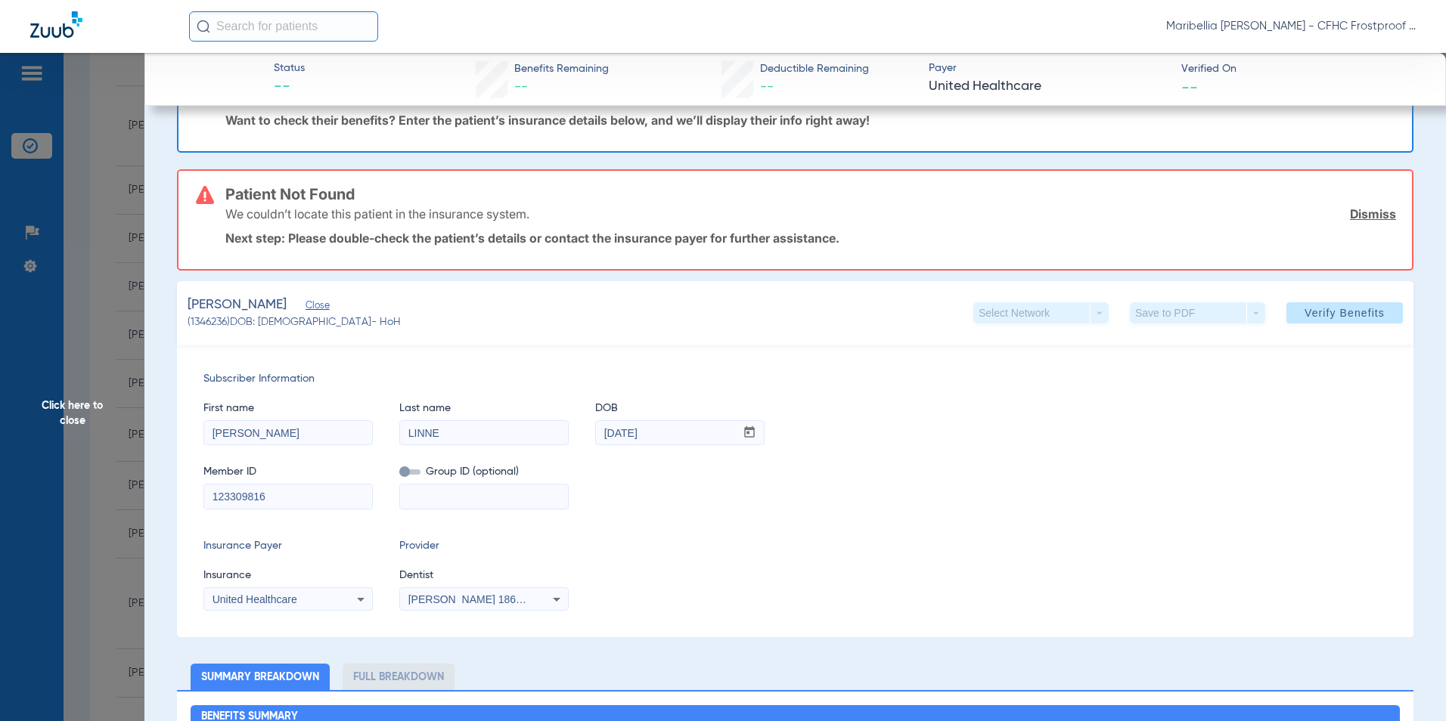
click at [403, 475] on span at bounding box center [409, 472] width 21 height 5
click at [399, 475] on input "checkbox" at bounding box center [399, 475] width 0 height 0
click at [1304, 313] on span "Verify Benefits" at bounding box center [1344, 313] width 80 height 12
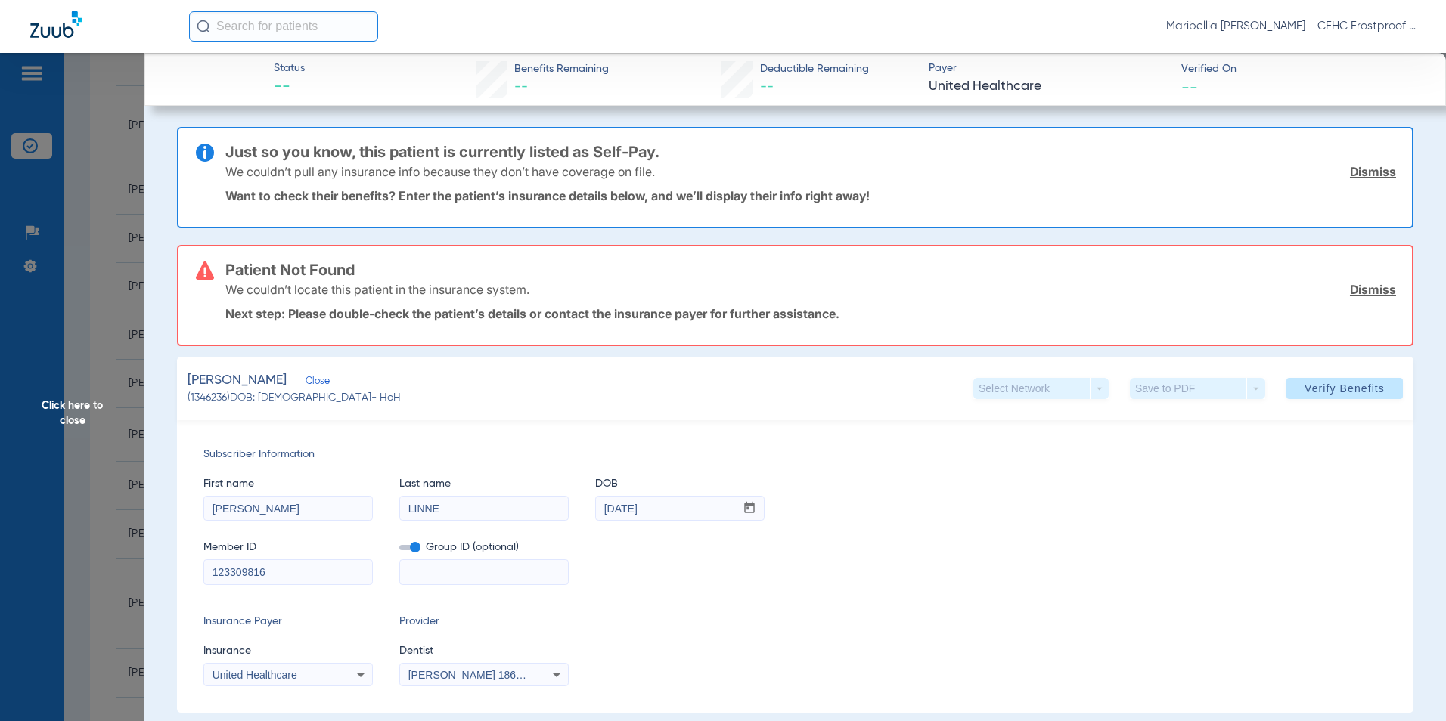
click at [98, 415] on span "Click here to close" at bounding box center [72, 413] width 144 height 721
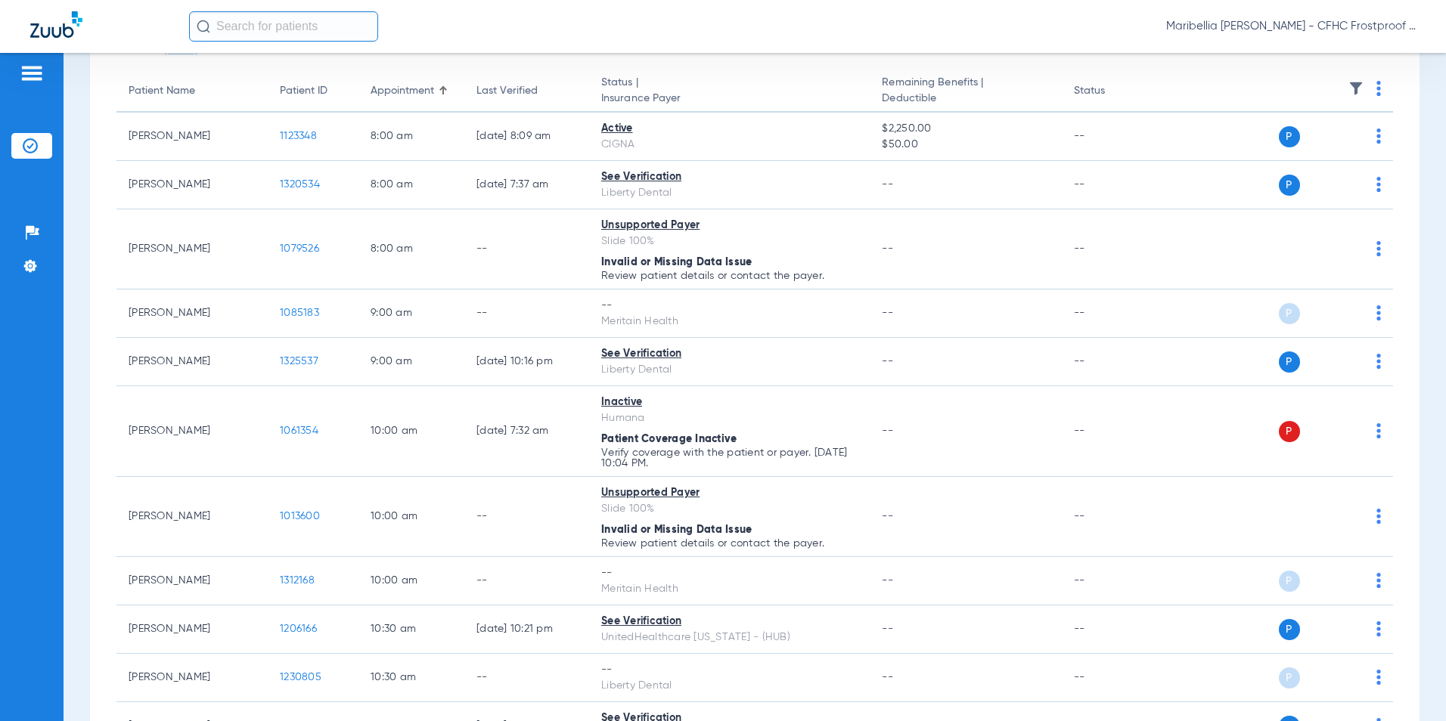
scroll to position [76, 0]
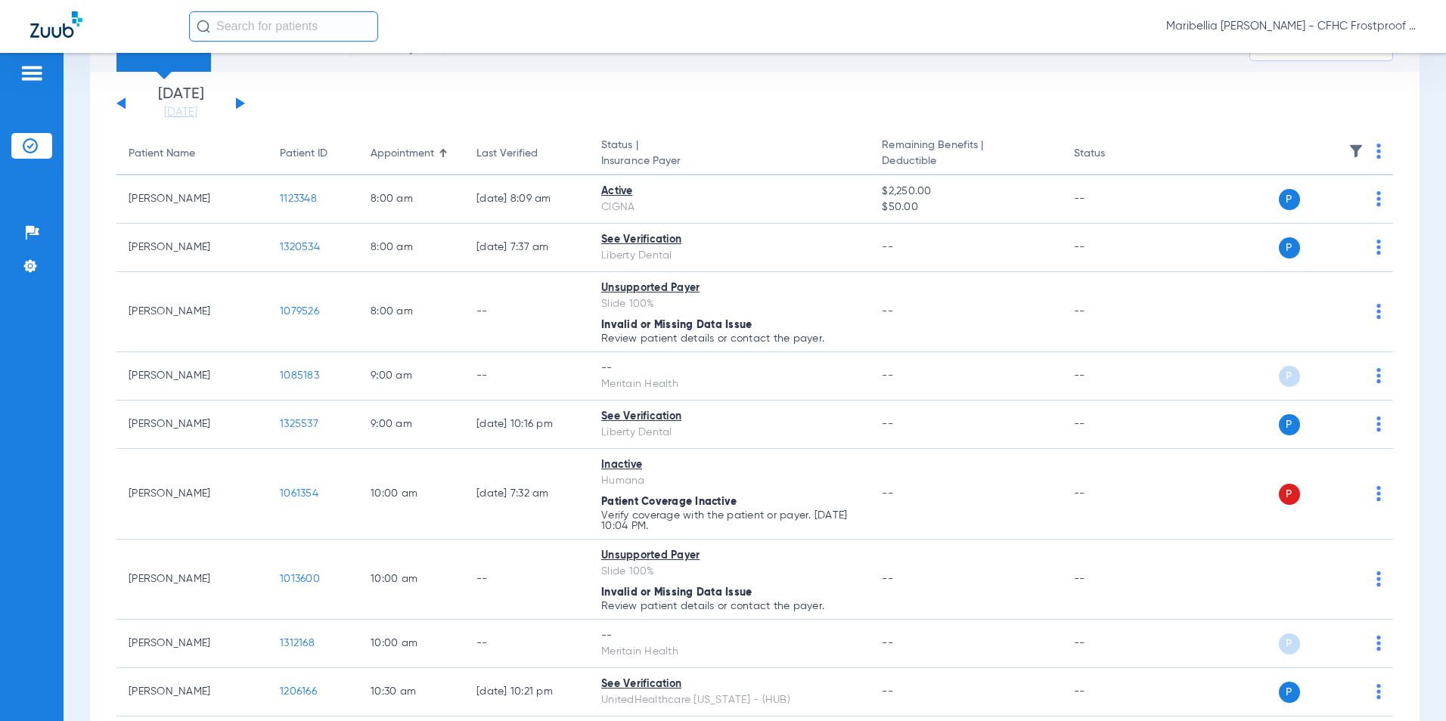
click at [240, 110] on div "[DATE] [DATE] [DATE] [DATE] [DATE] [DATE] [DATE] [DATE] [DATE] [DATE] [DATE] [D…" at bounding box center [180, 103] width 129 height 33
click at [240, 104] on button at bounding box center [240, 103] width 9 height 11
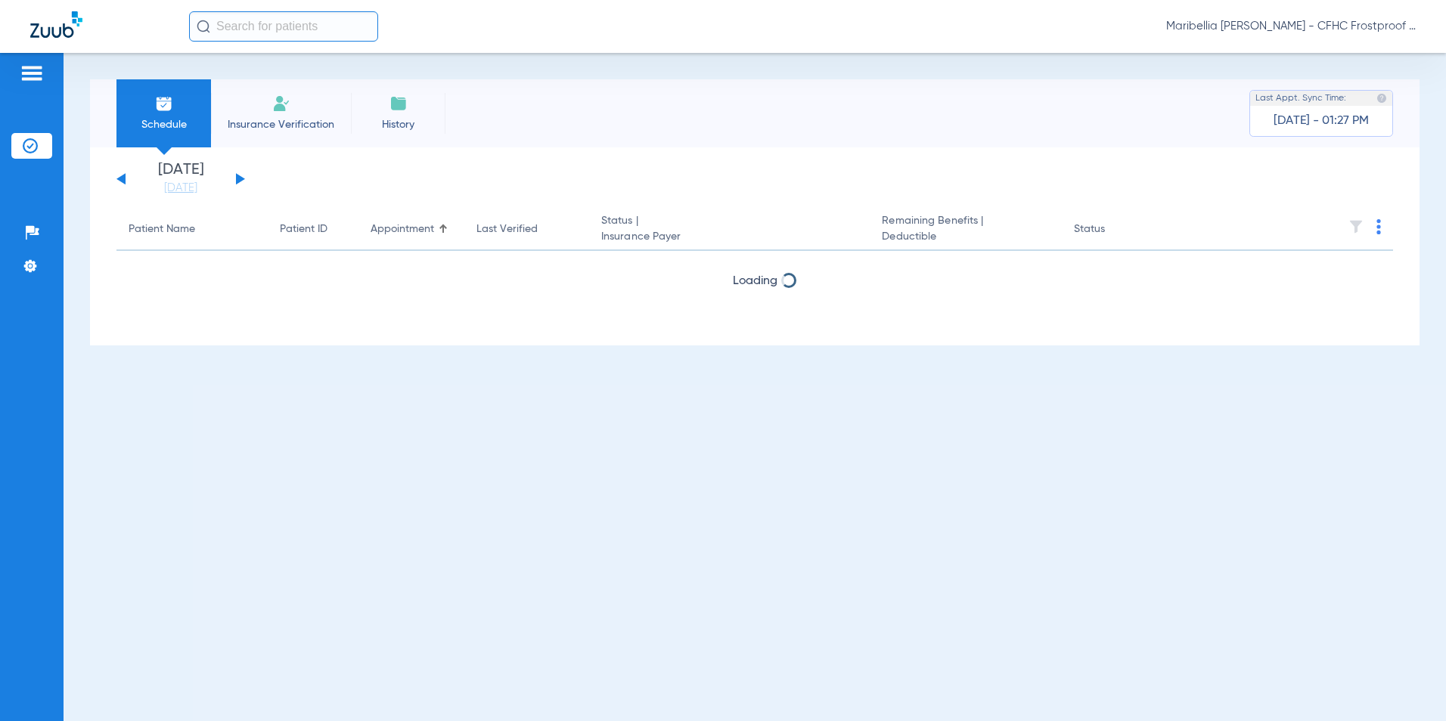
click at [240, 104] on li "Insurance Verification" at bounding box center [281, 113] width 140 height 68
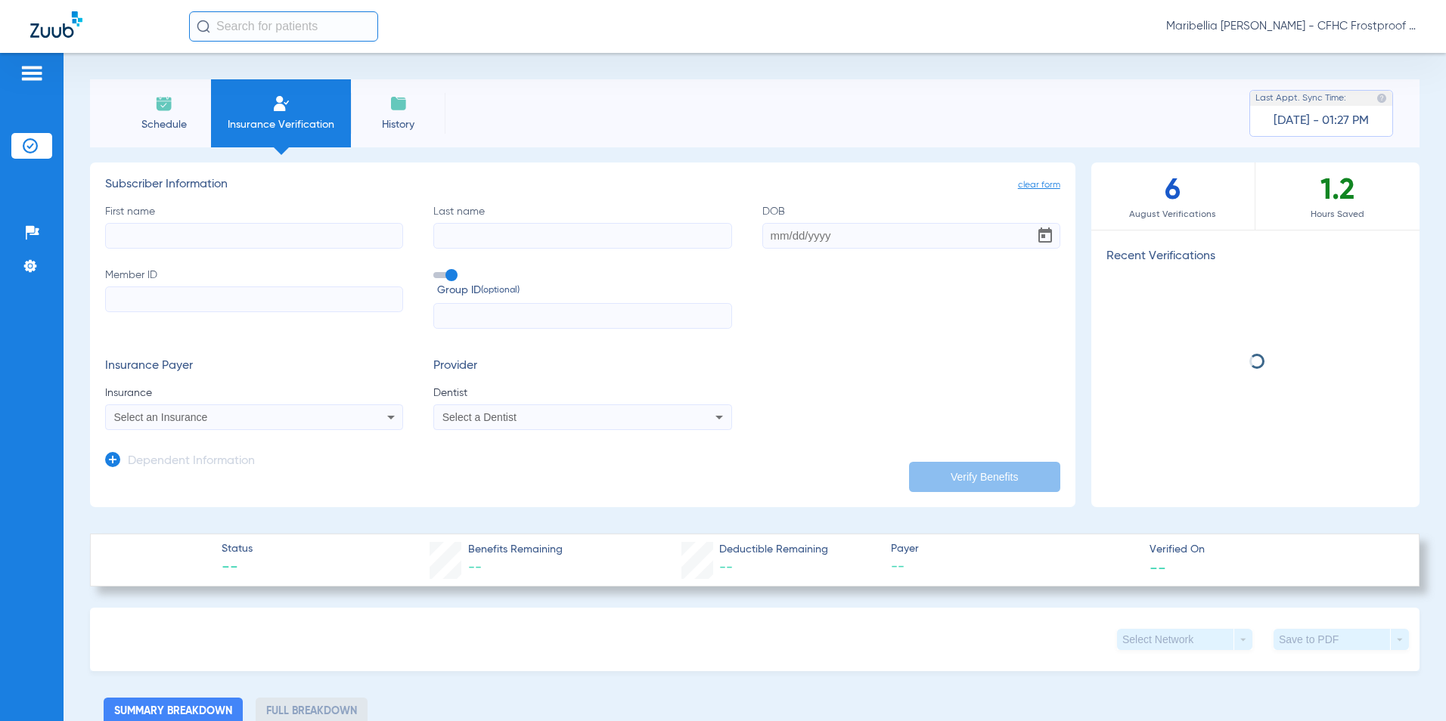
drag, startPoint x: 238, startPoint y: 124, endPoint x: 193, endPoint y: 119, distance: 45.6
click at [193, 119] on span "Schedule" at bounding box center [164, 124] width 72 height 15
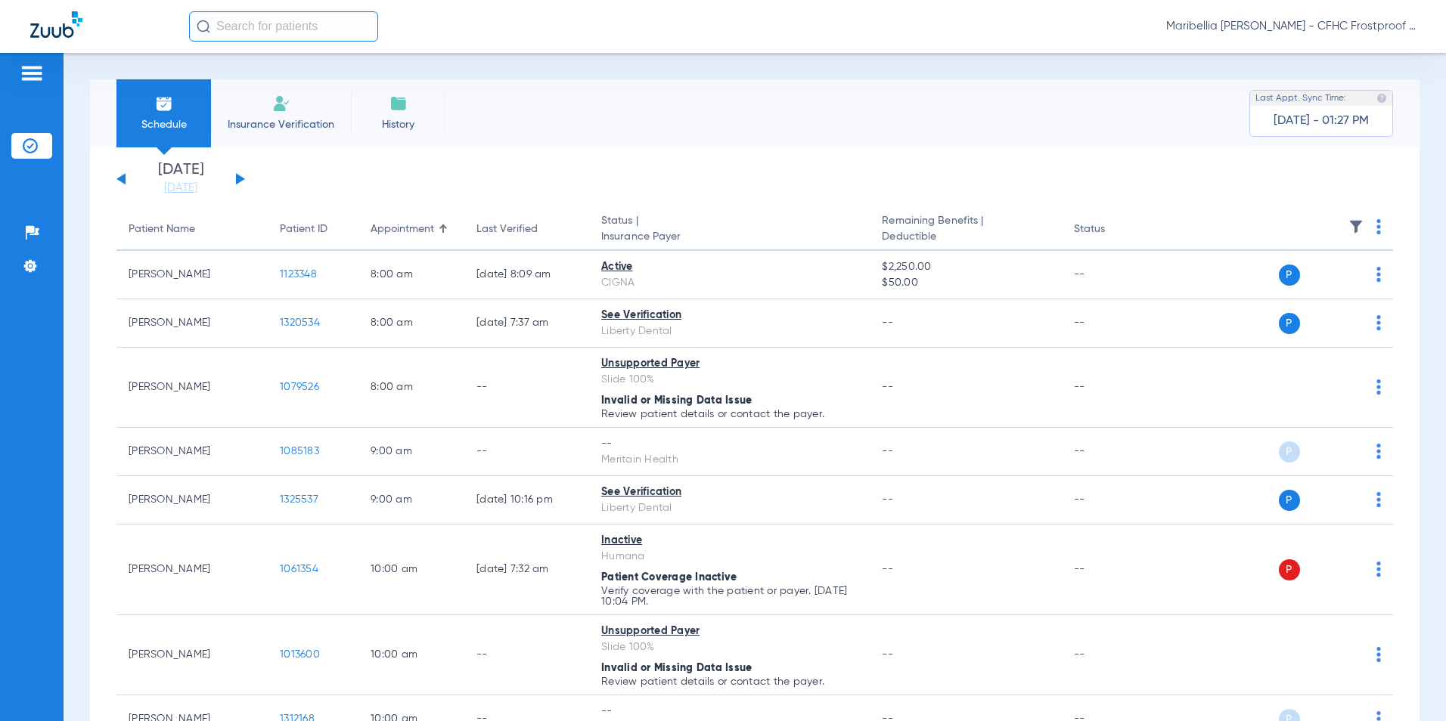
click at [240, 180] on button at bounding box center [240, 178] width 9 height 11
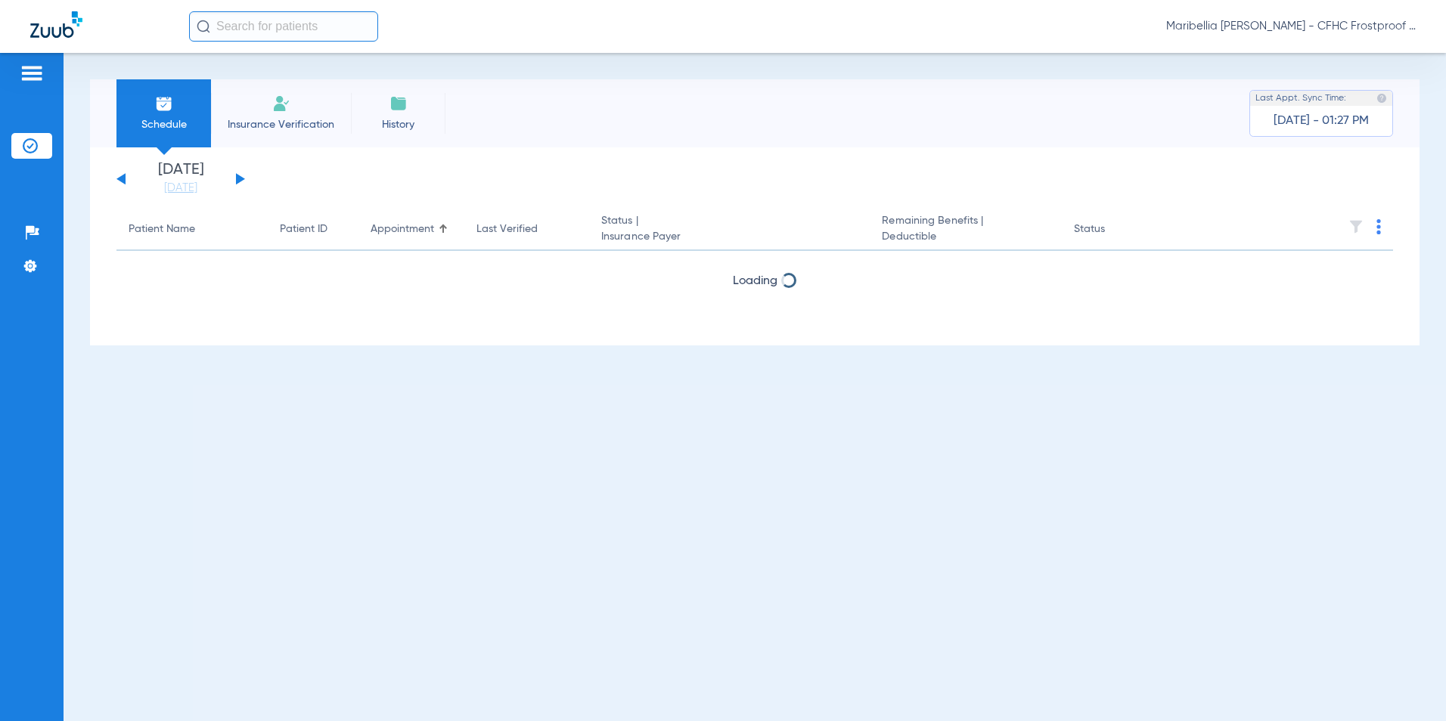
click at [240, 180] on button at bounding box center [240, 178] width 9 height 11
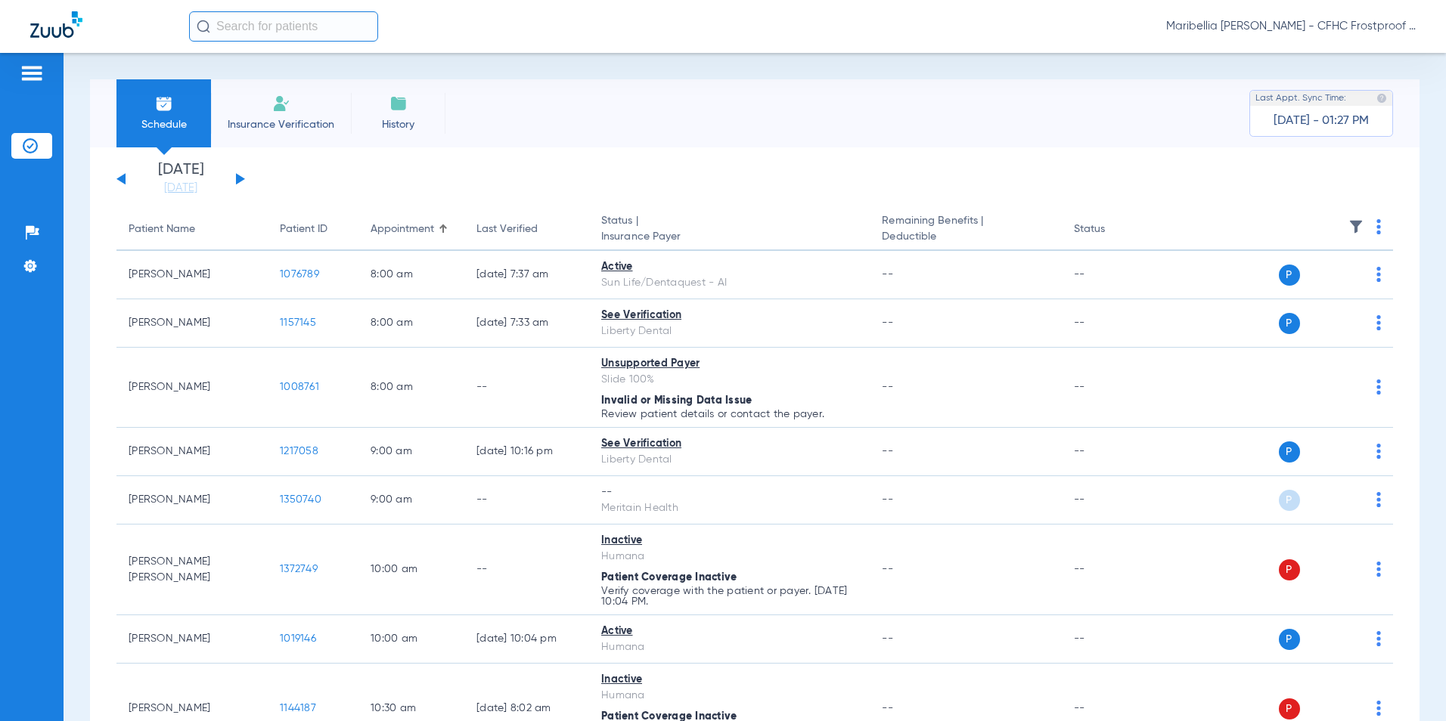
click at [240, 180] on button at bounding box center [240, 178] width 9 height 11
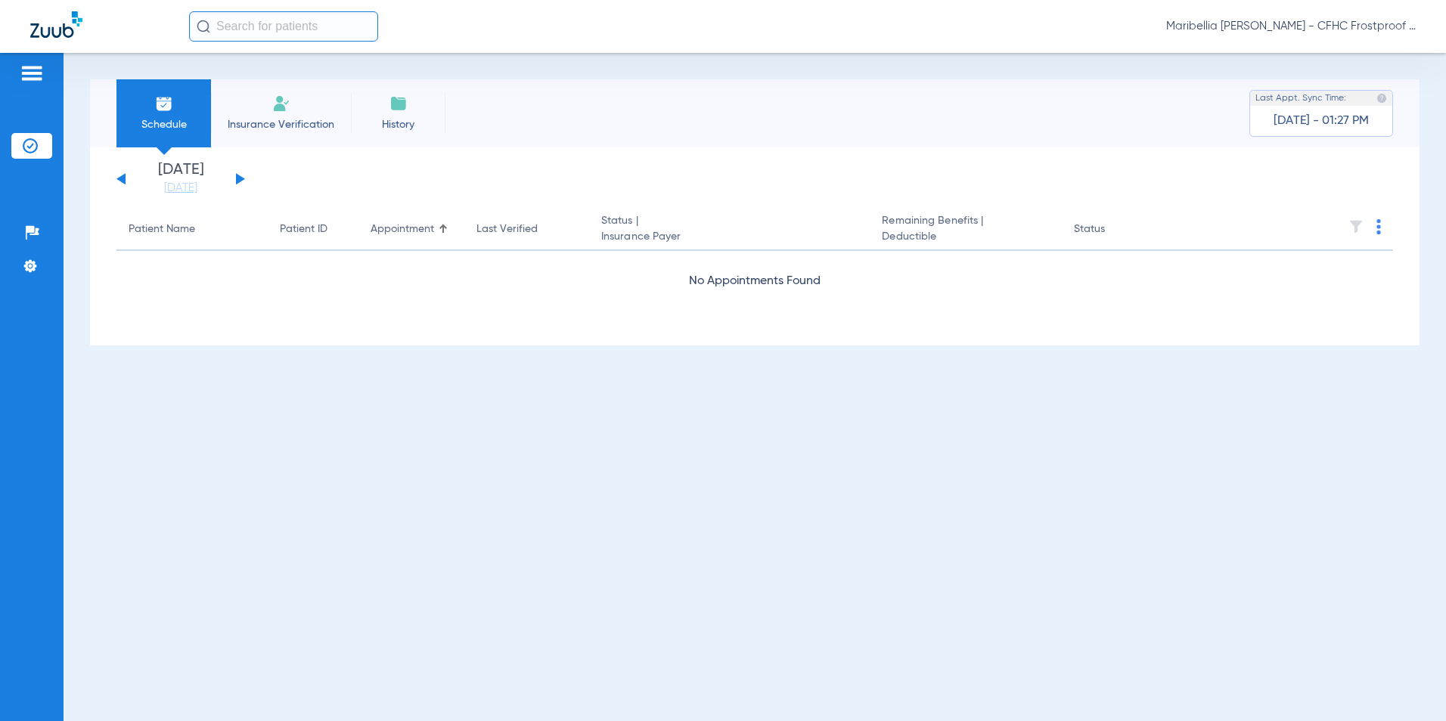
click at [240, 180] on button at bounding box center [240, 178] width 9 height 11
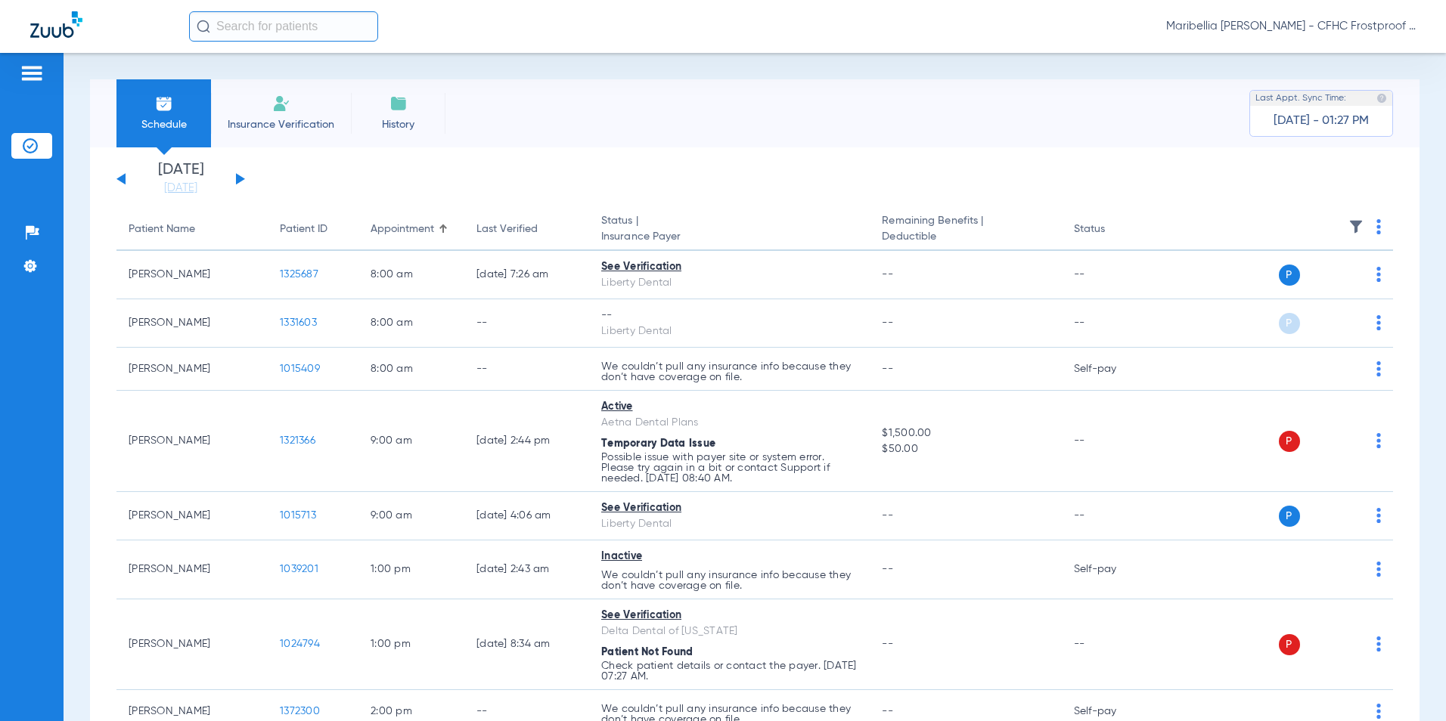
click at [240, 180] on button at bounding box center [240, 178] width 9 height 11
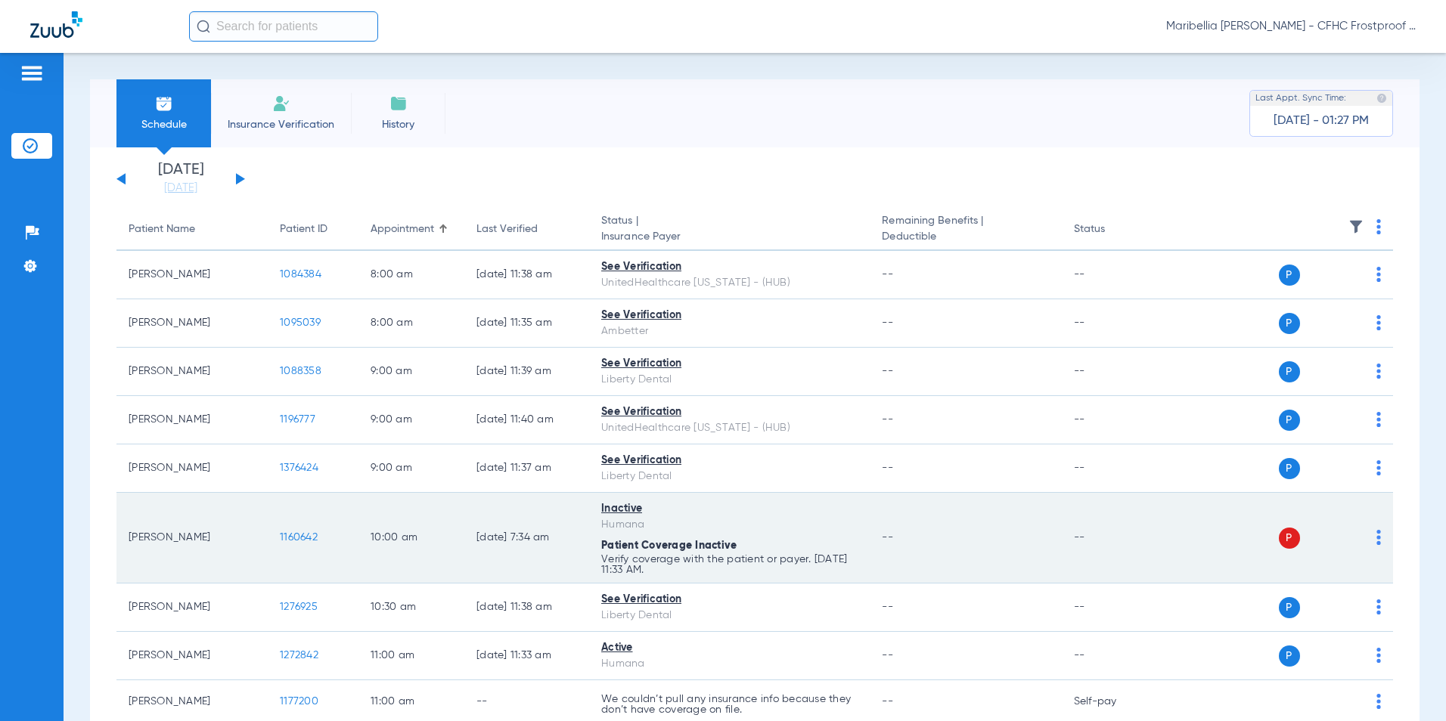
click at [299, 540] on span "1160642" at bounding box center [299, 537] width 38 height 11
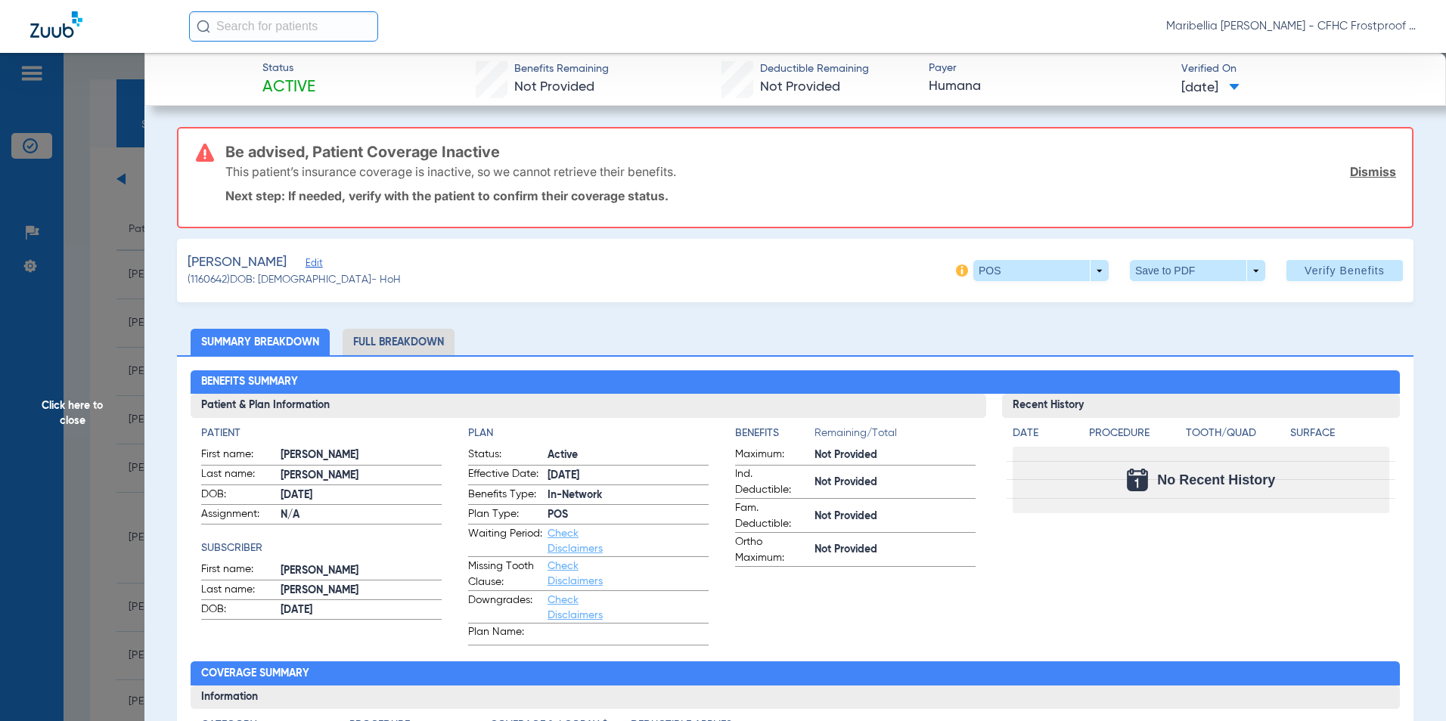
click at [76, 408] on span "Click here to close" at bounding box center [72, 413] width 144 height 721
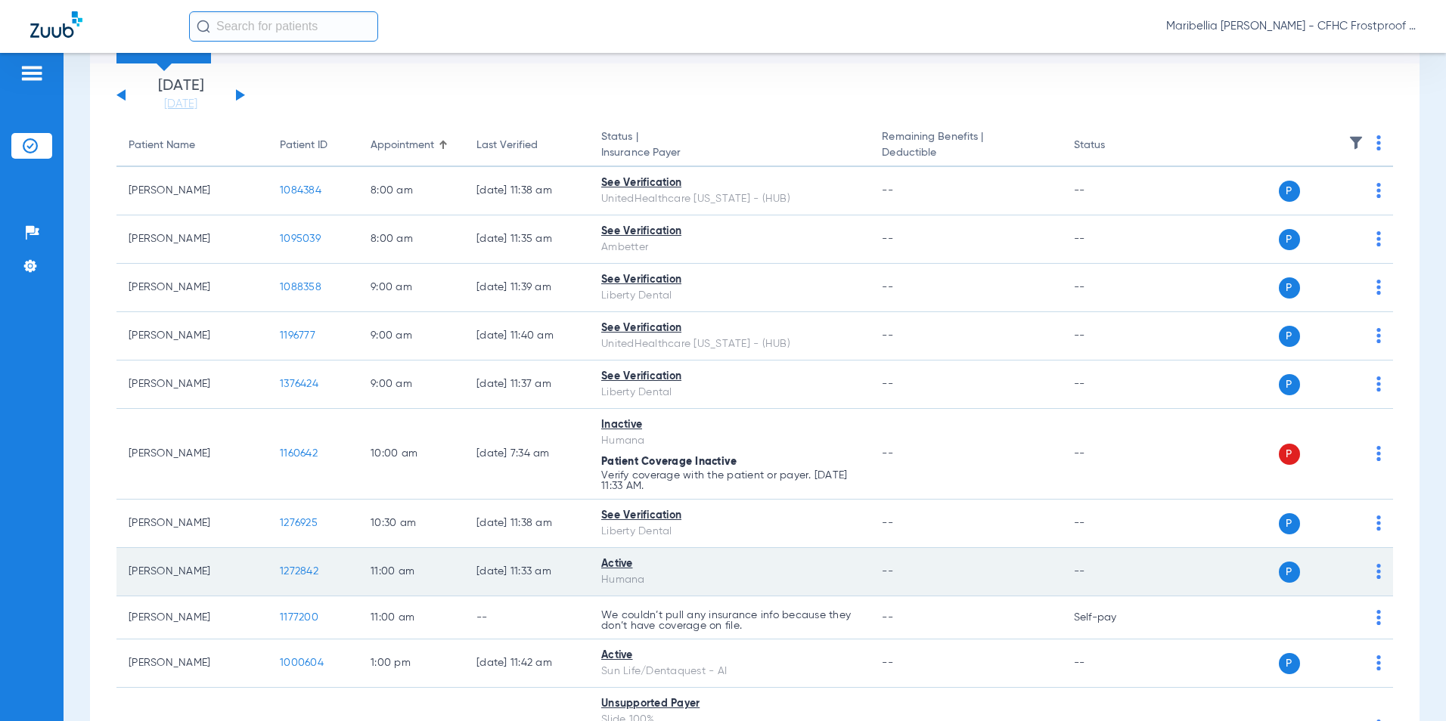
scroll to position [151, 0]
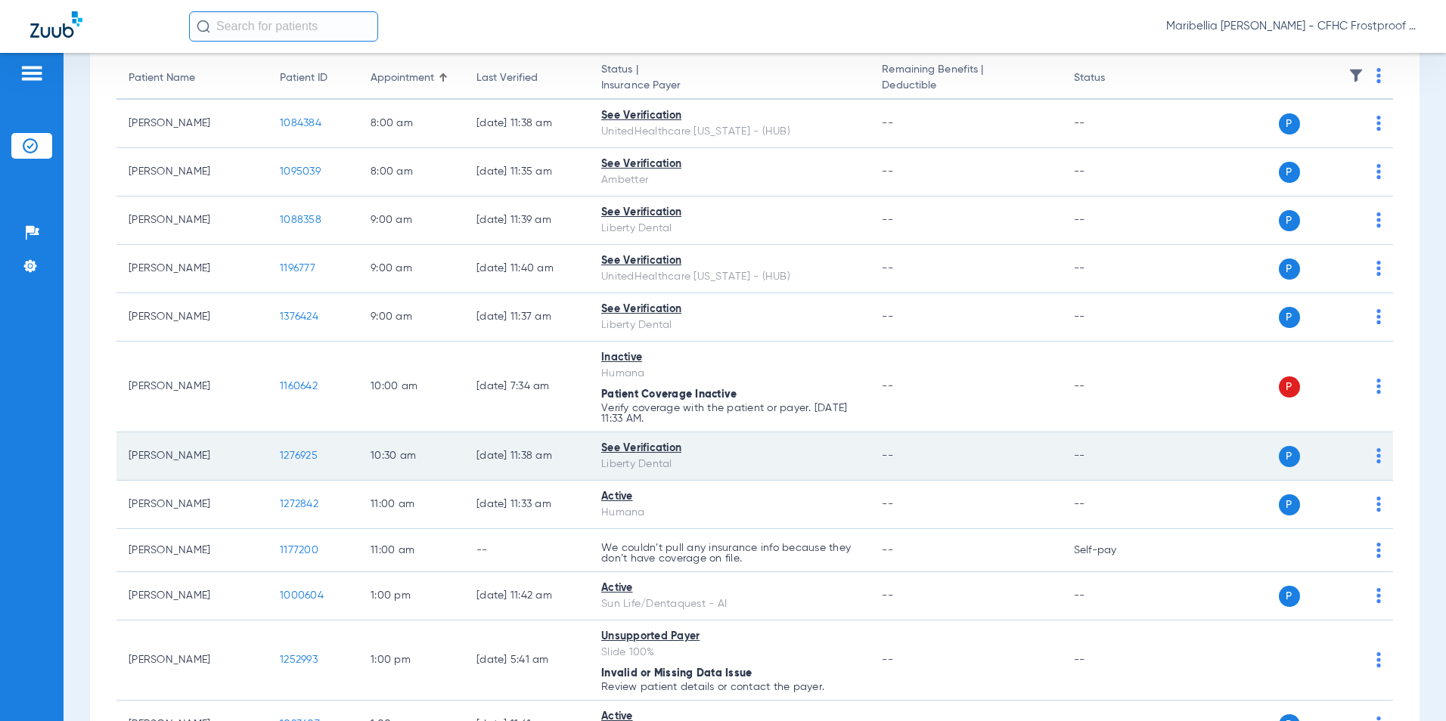
click at [287, 461] on span "1276925" at bounding box center [299, 456] width 38 height 11
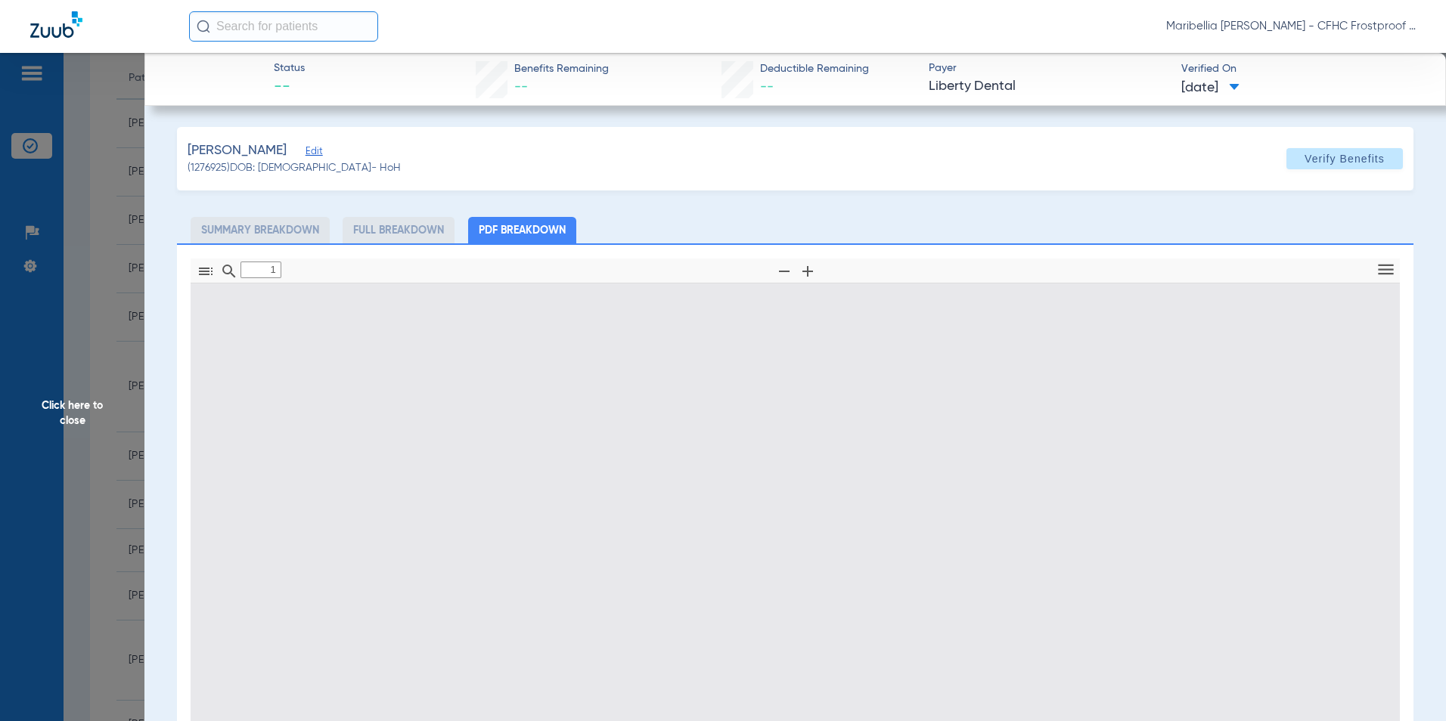
type input "0"
select select "page-width"
type input "1"
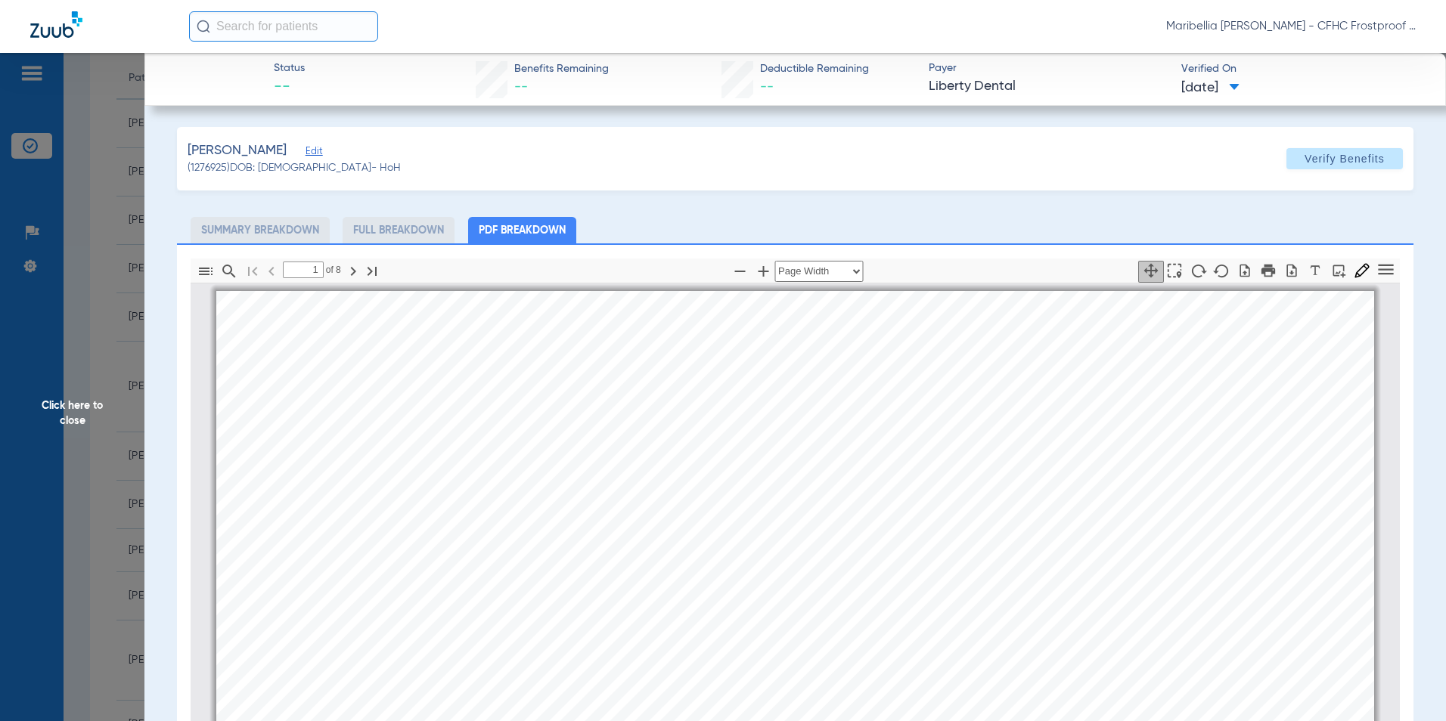
scroll to position [8, 0]
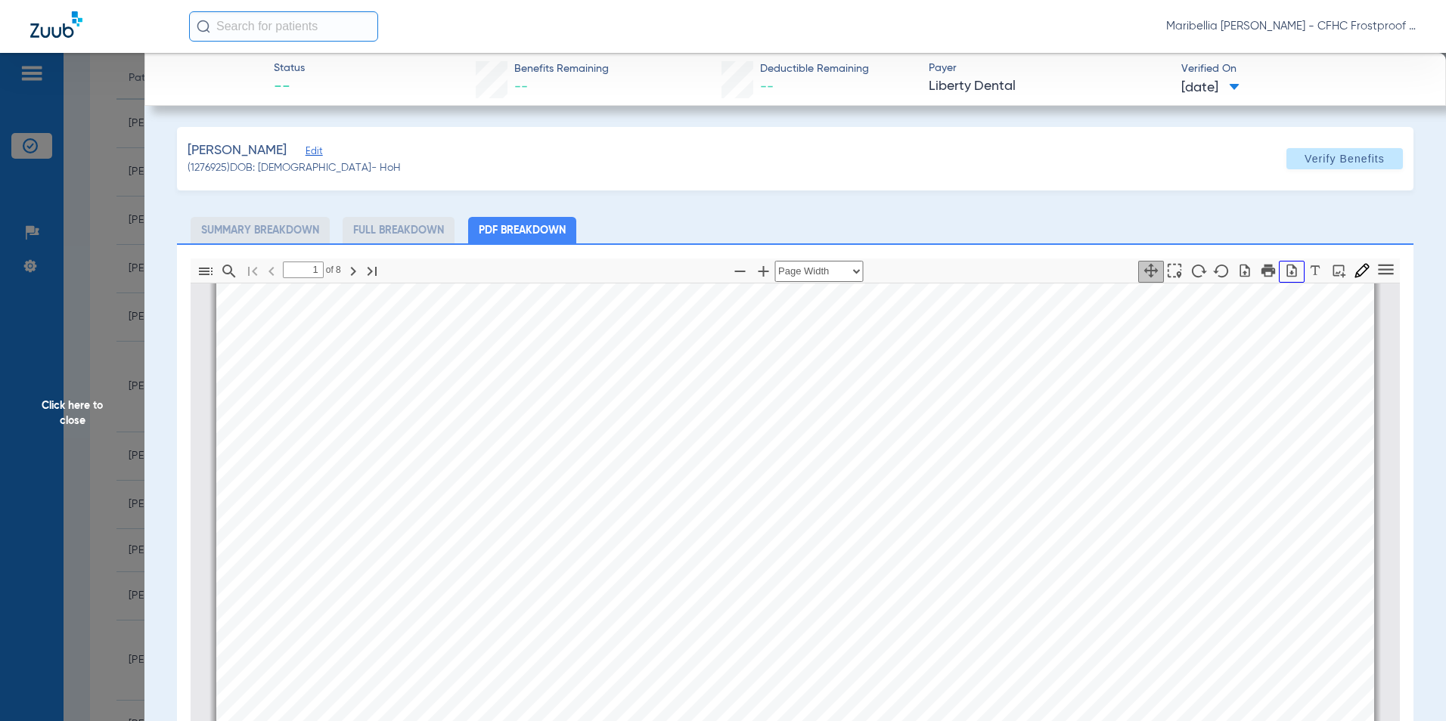
click at [1291, 265] on button "button" at bounding box center [1292, 272] width 26 height 22
click at [68, 408] on span "Click here to close" at bounding box center [72, 413] width 144 height 721
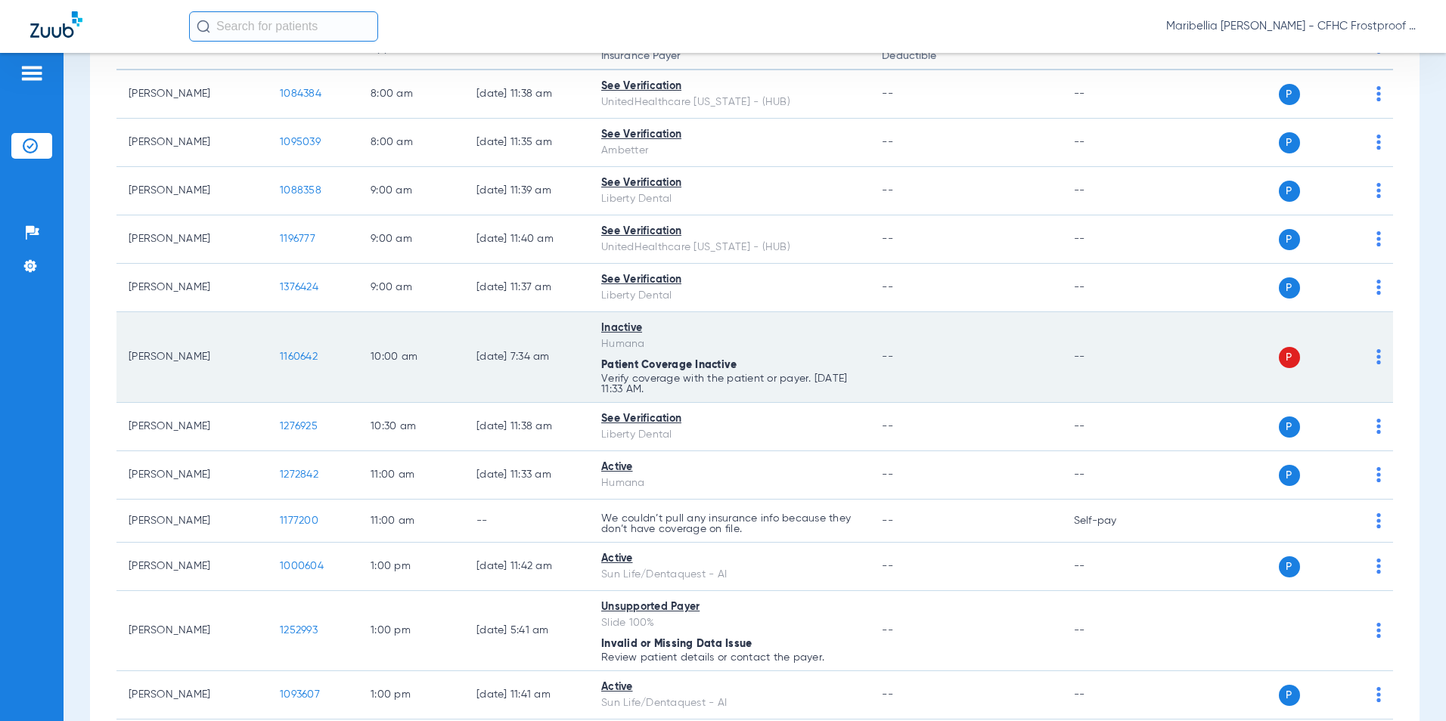
scroll to position [151, 0]
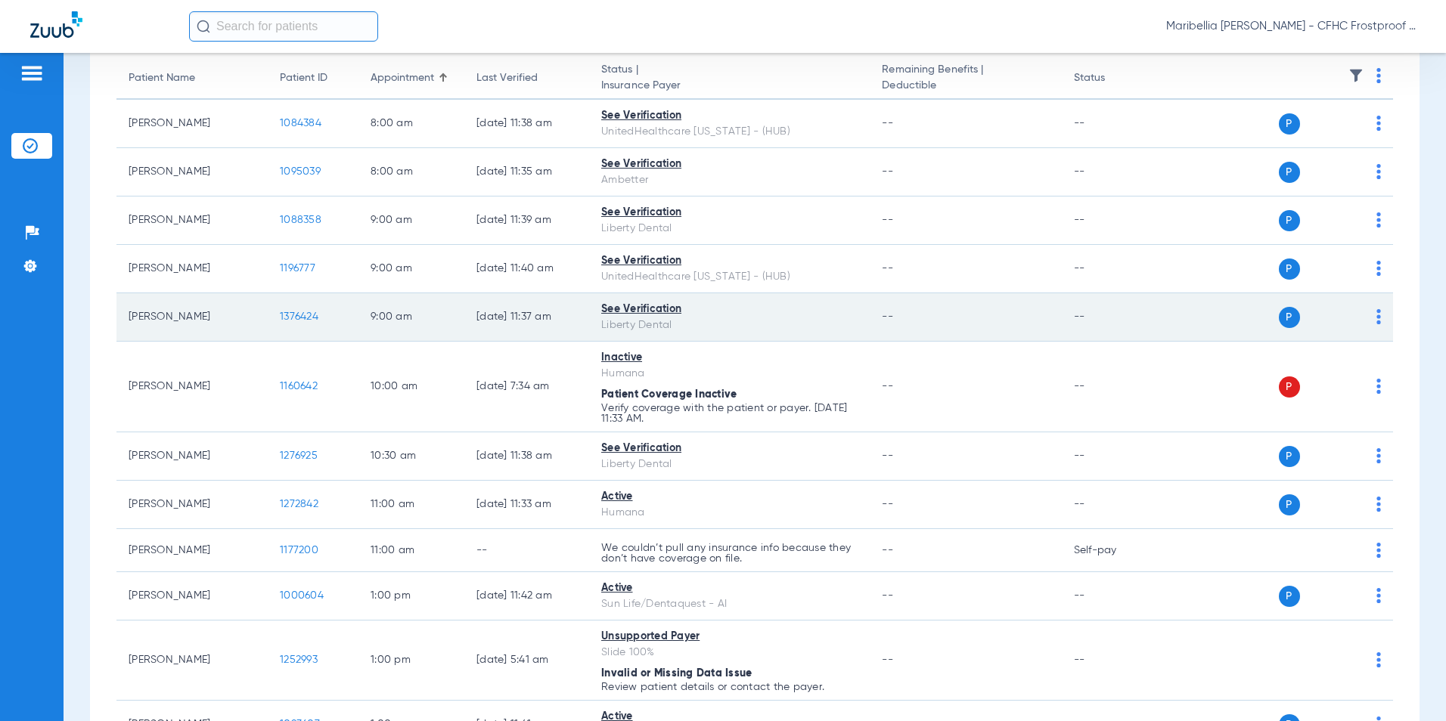
click at [311, 321] on span "1376424" at bounding box center [299, 317] width 39 height 11
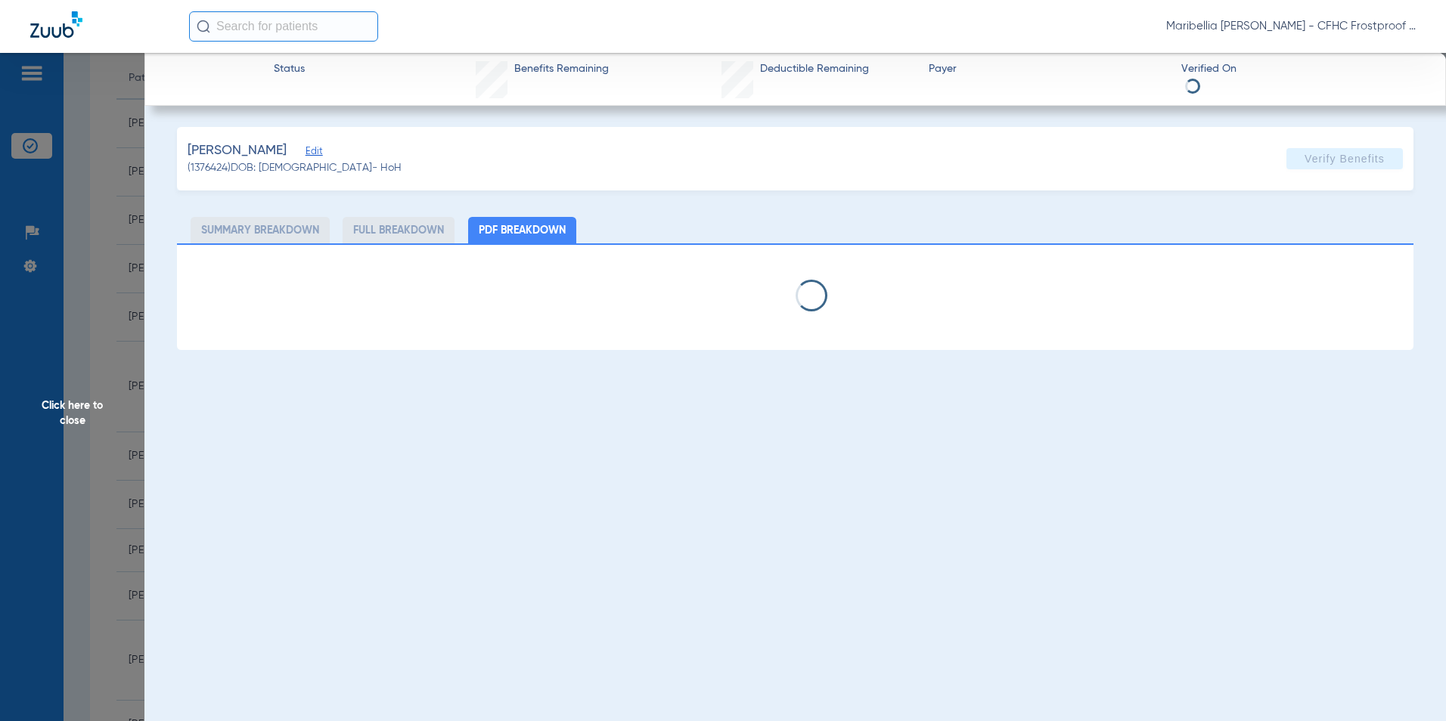
select select "page-width"
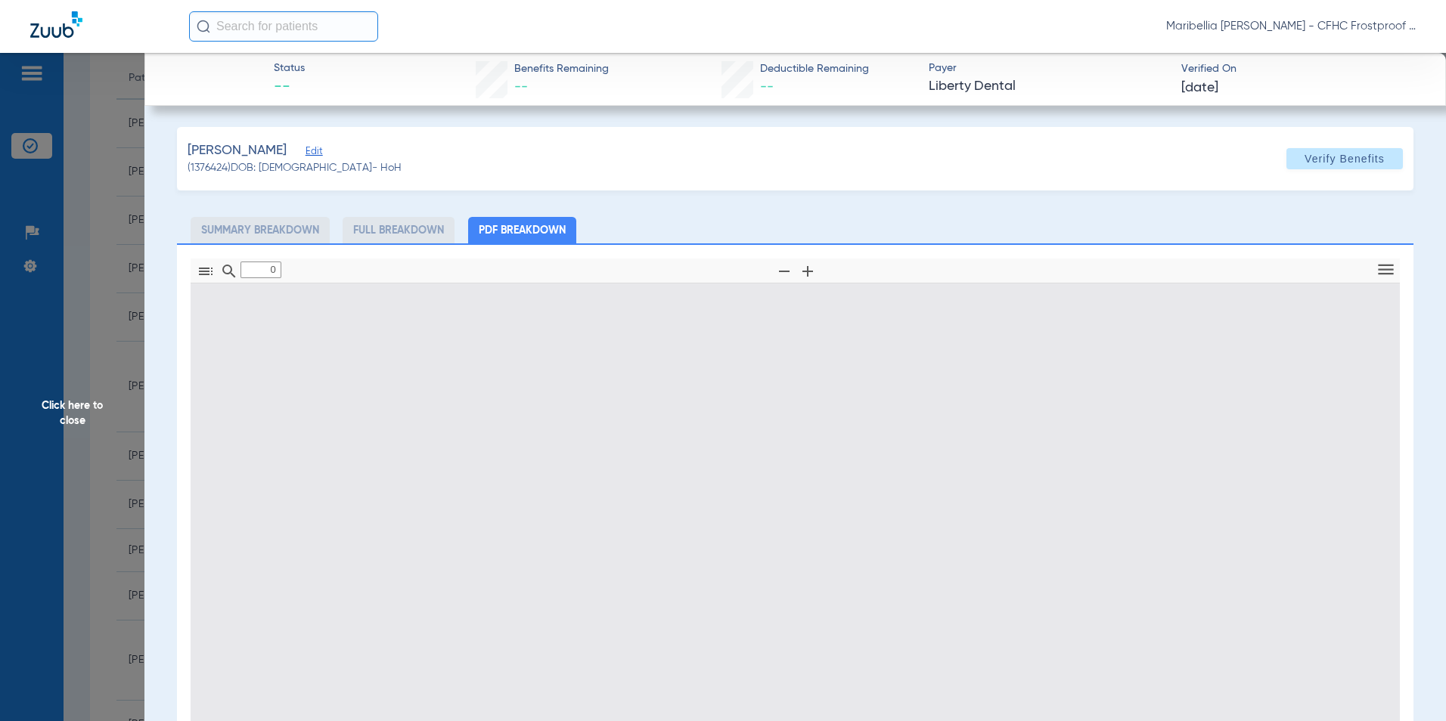
type input "1"
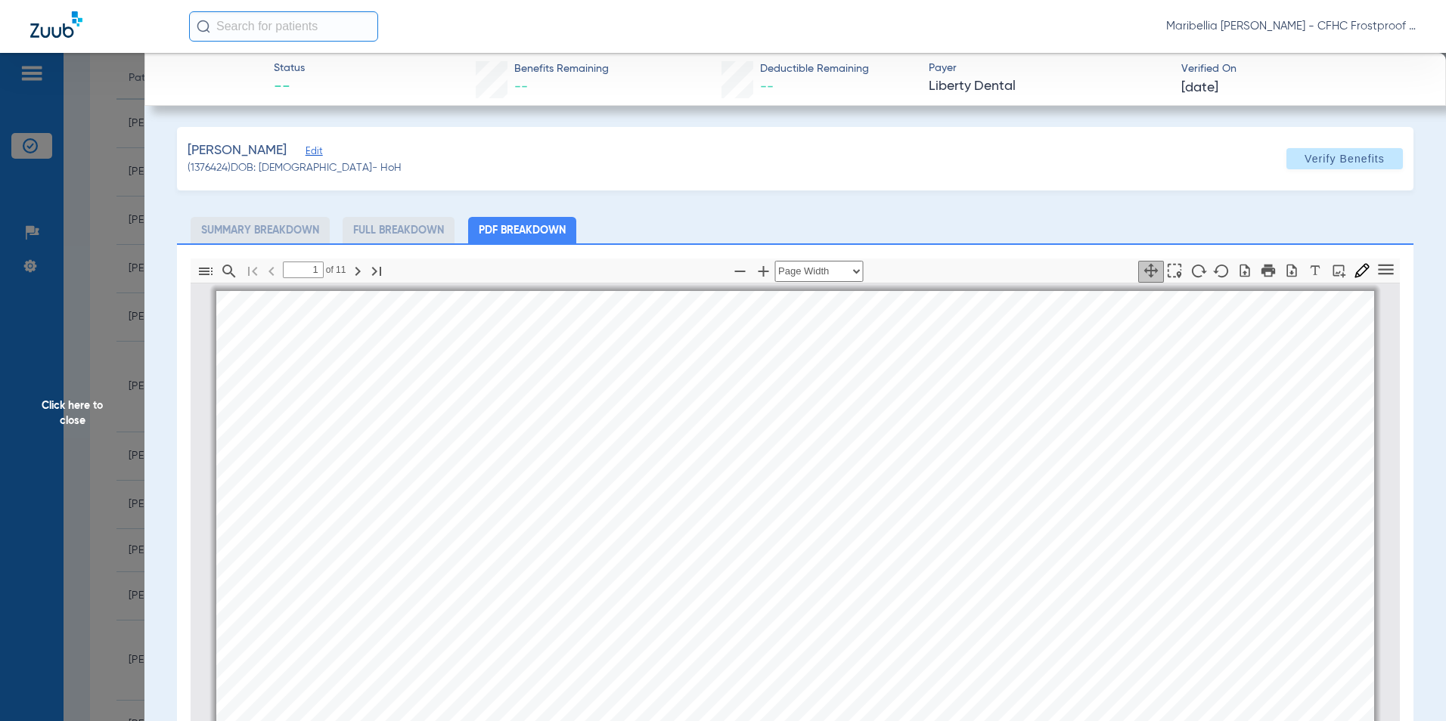
scroll to position [8, 0]
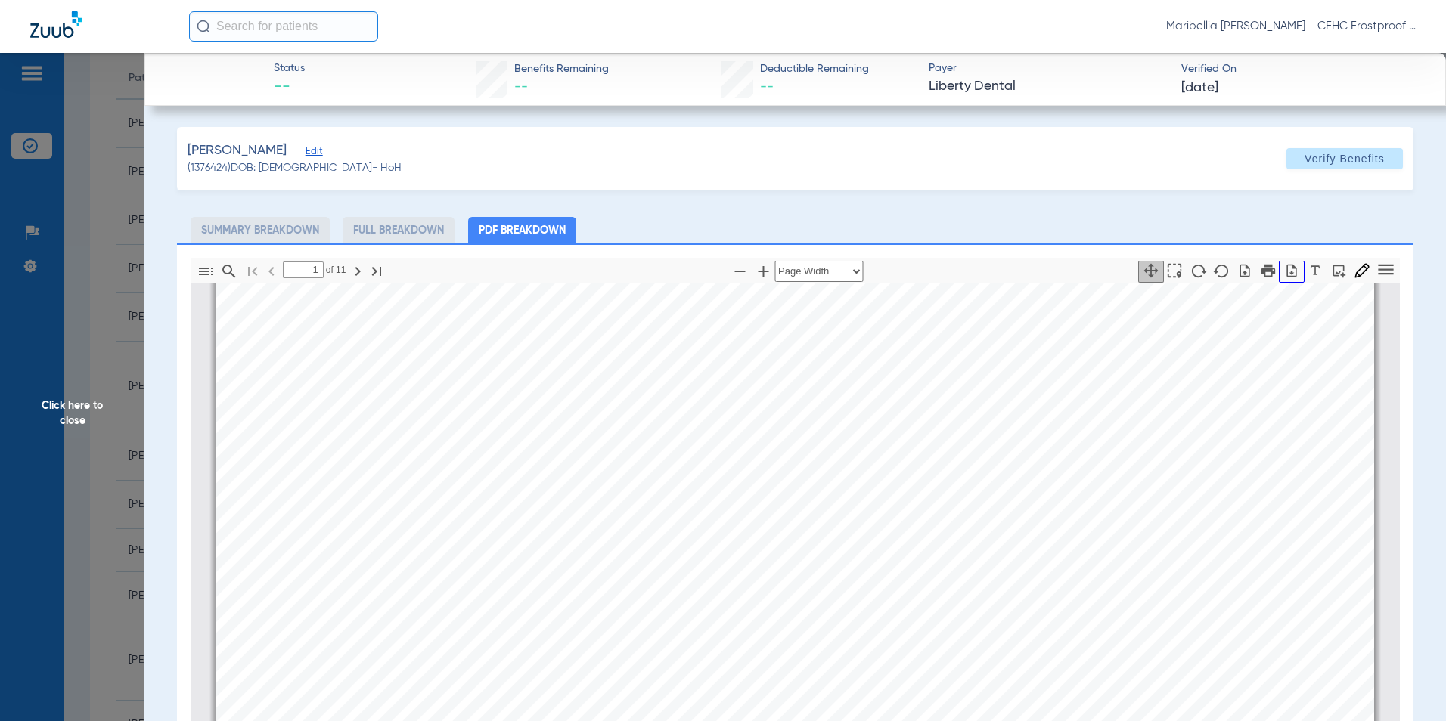
click at [1279, 266] on button "button" at bounding box center [1292, 272] width 26 height 22
